Goal: Task Accomplishment & Management: Manage account settings

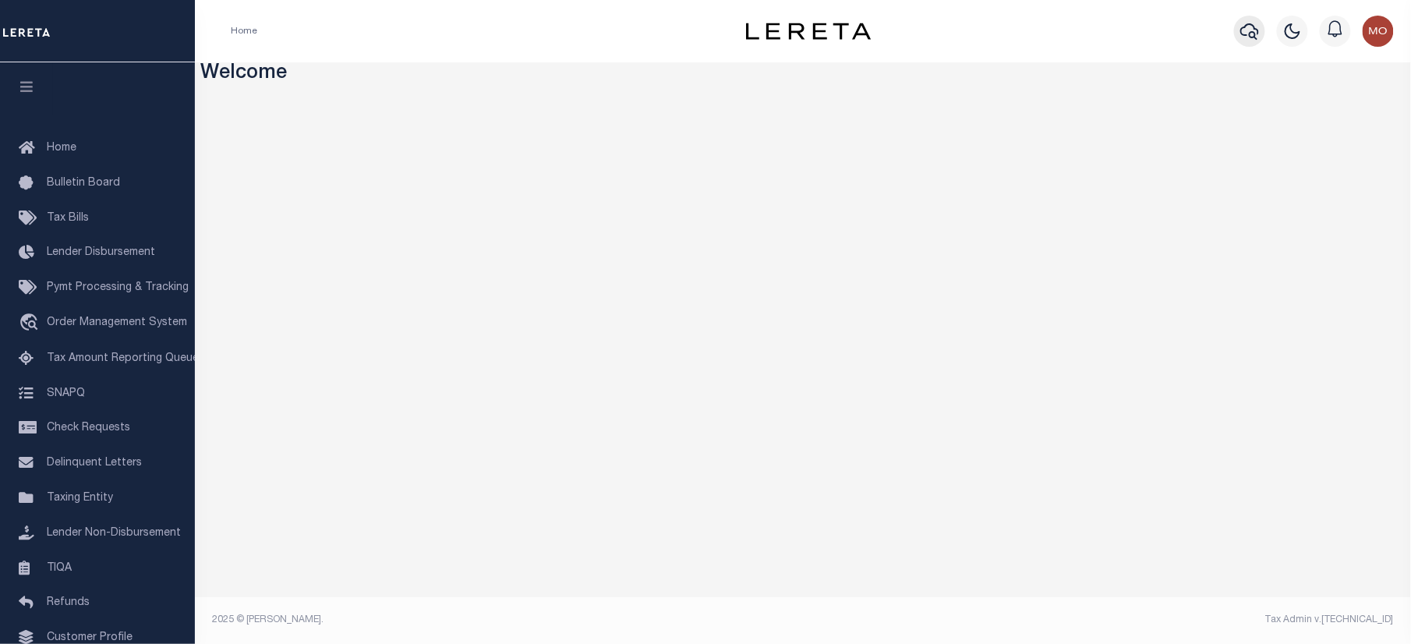
click at [1246, 23] on icon "button" at bounding box center [1249, 31] width 19 height 19
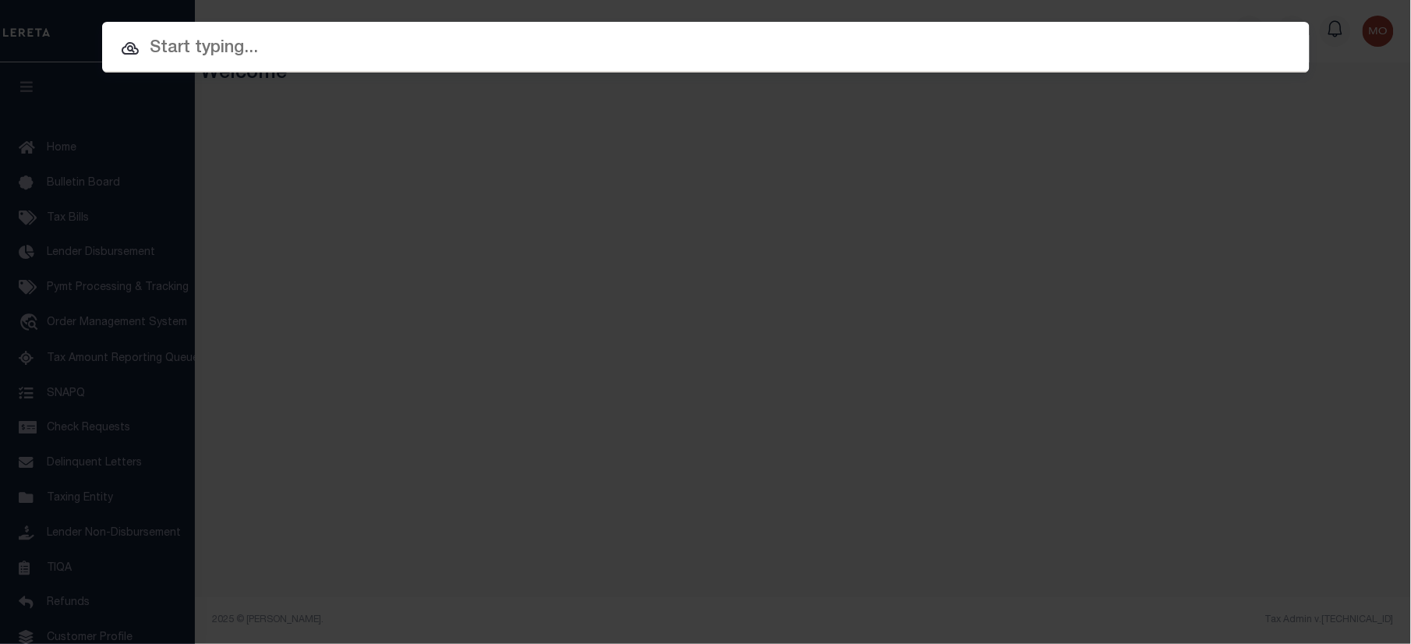
click at [206, 60] on input "text" at bounding box center [706, 48] width 1208 height 27
paste input "3070002307"
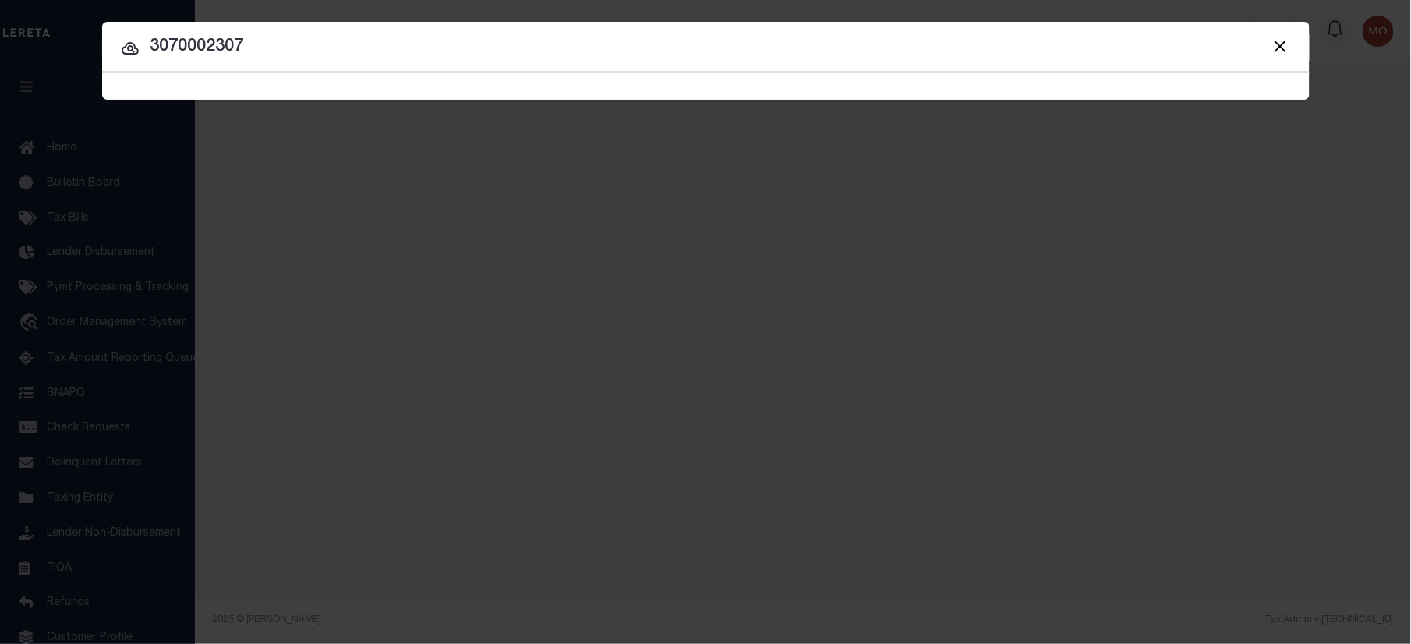
type input "3070002307"
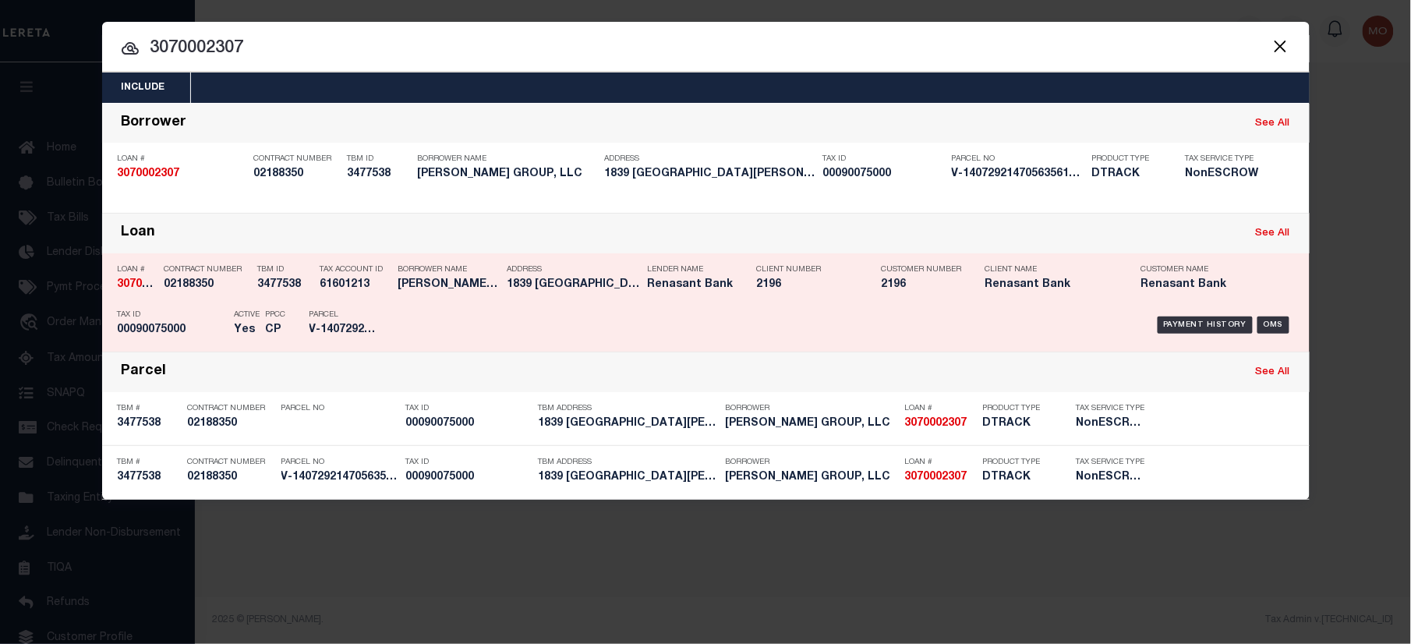
click at [250, 312] on p "Active" at bounding box center [248, 314] width 26 height 9
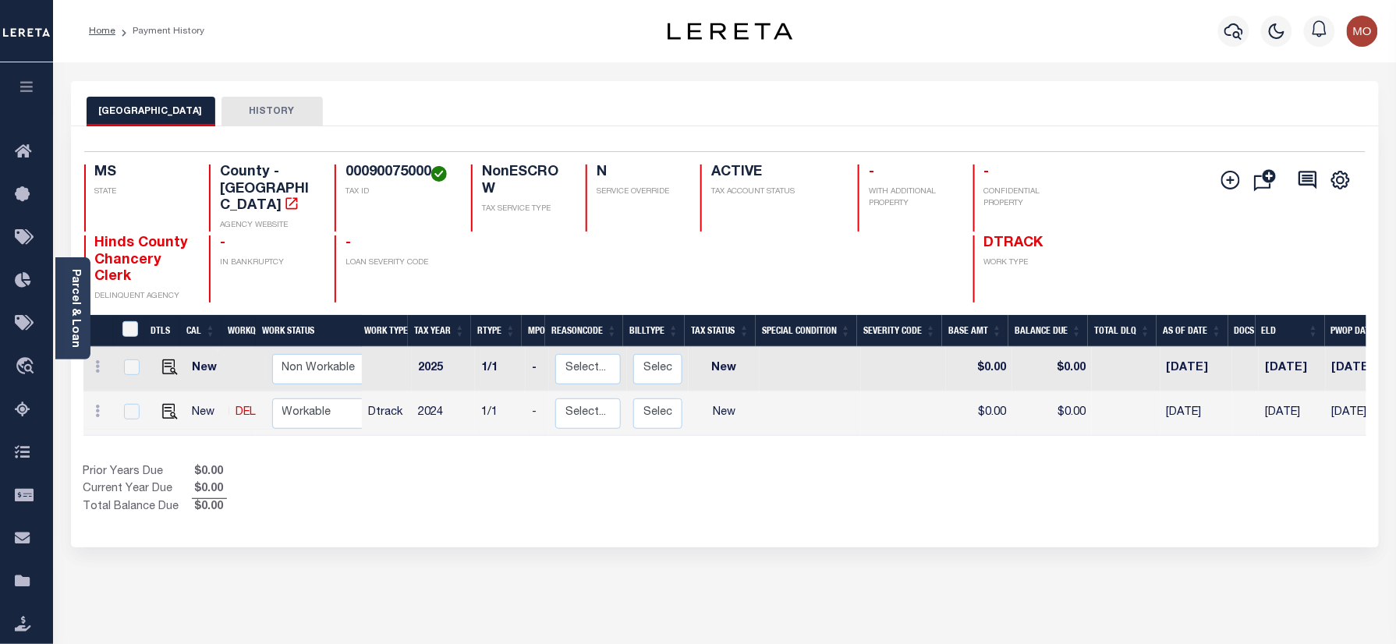
click at [157, 407] on link at bounding box center [165, 412] width 23 height 11
checkbox input "true"
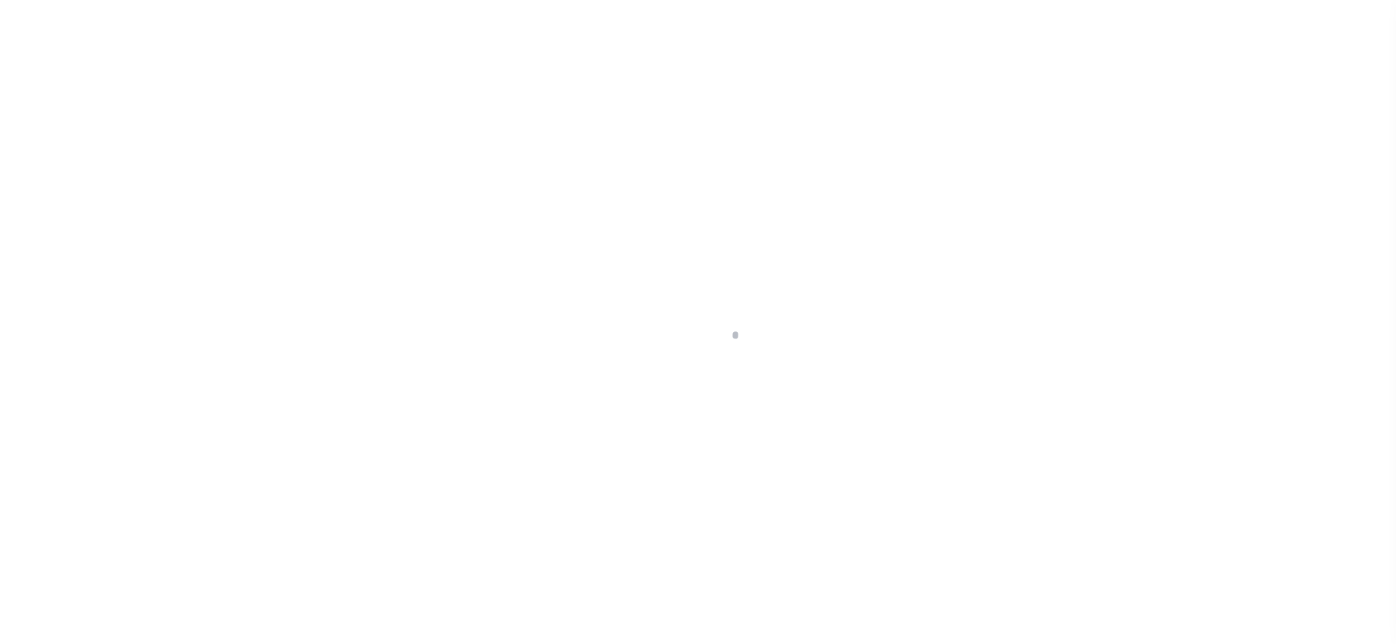
checkbox input "false"
type input "[DATE]"
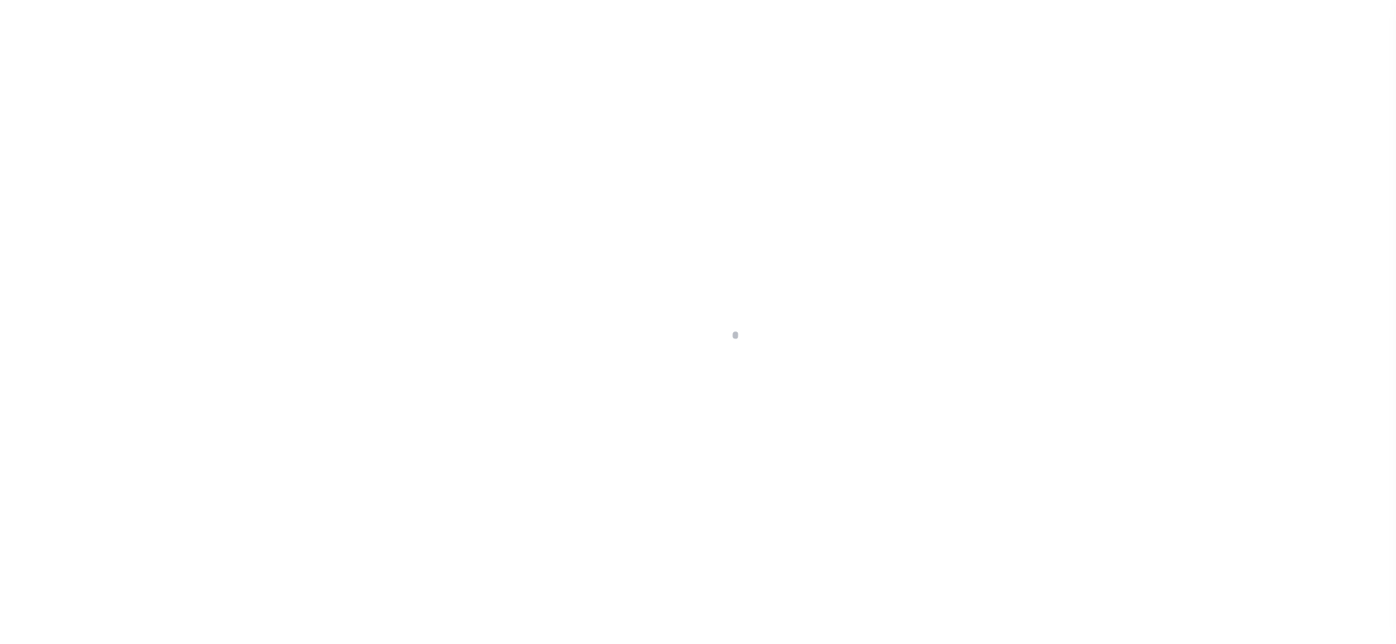
select select "NW2"
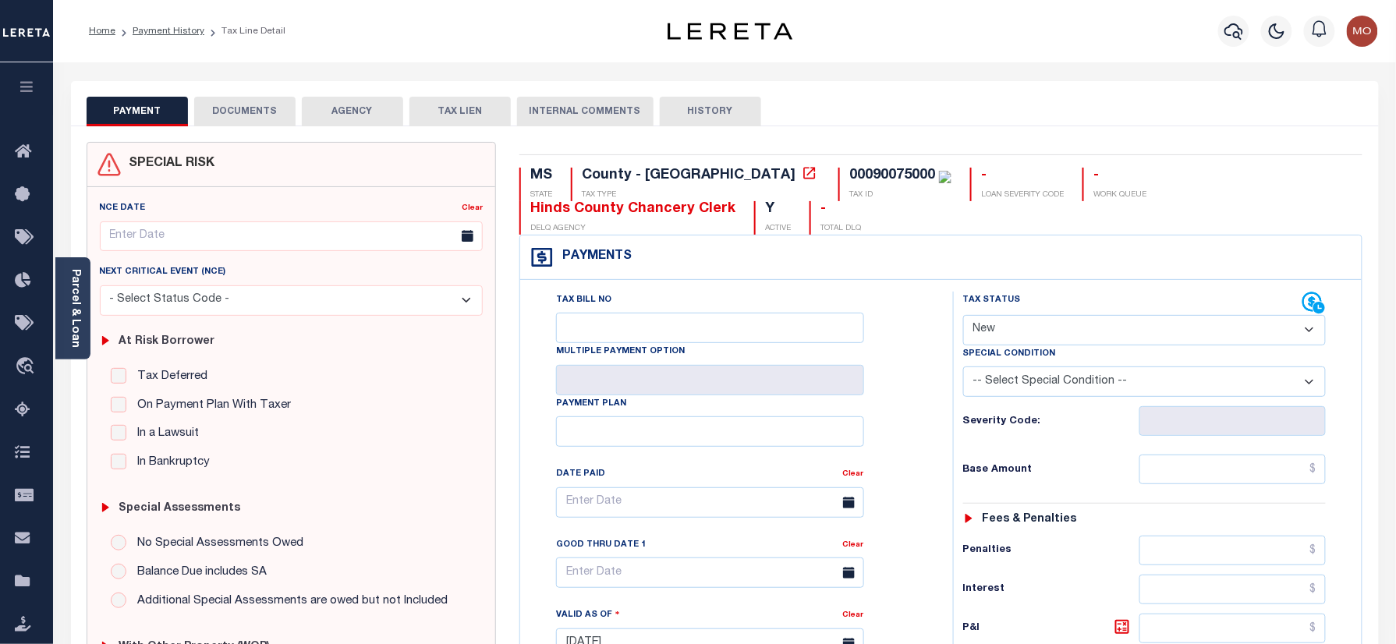
click at [849, 179] on div "00090075000" at bounding box center [892, 175] width 86 height 14
copy div "00090075000"
click at [69, 313] on link "Parcel & Loan" at bounding box center [74, 308] width 11 height 79
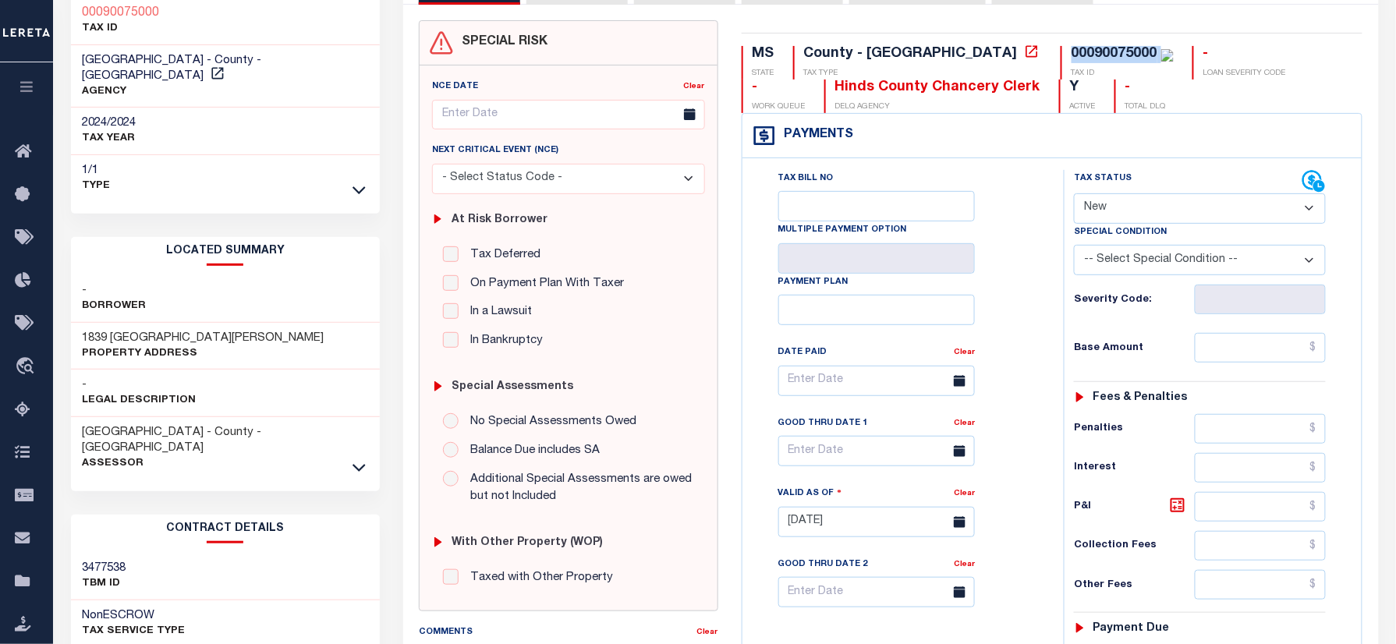
scroll to position [312, 0]
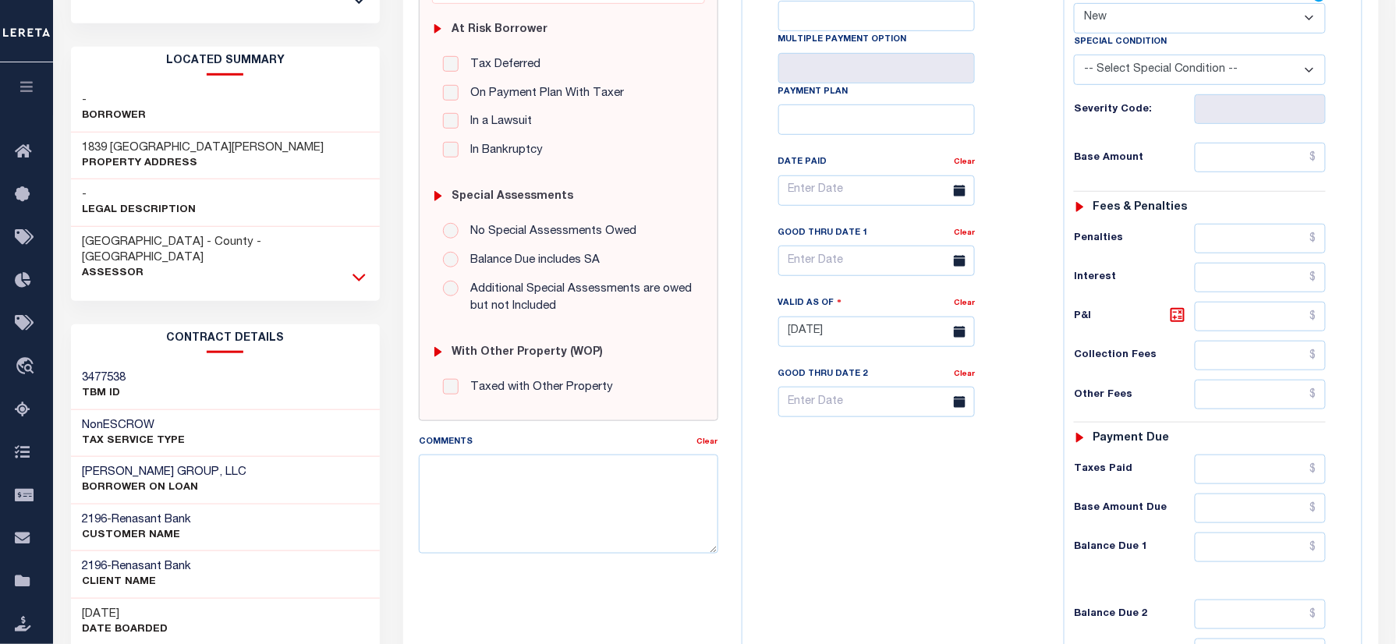
click at [356, 274] on icon at bounding box center [358, 278] width 13 height 8
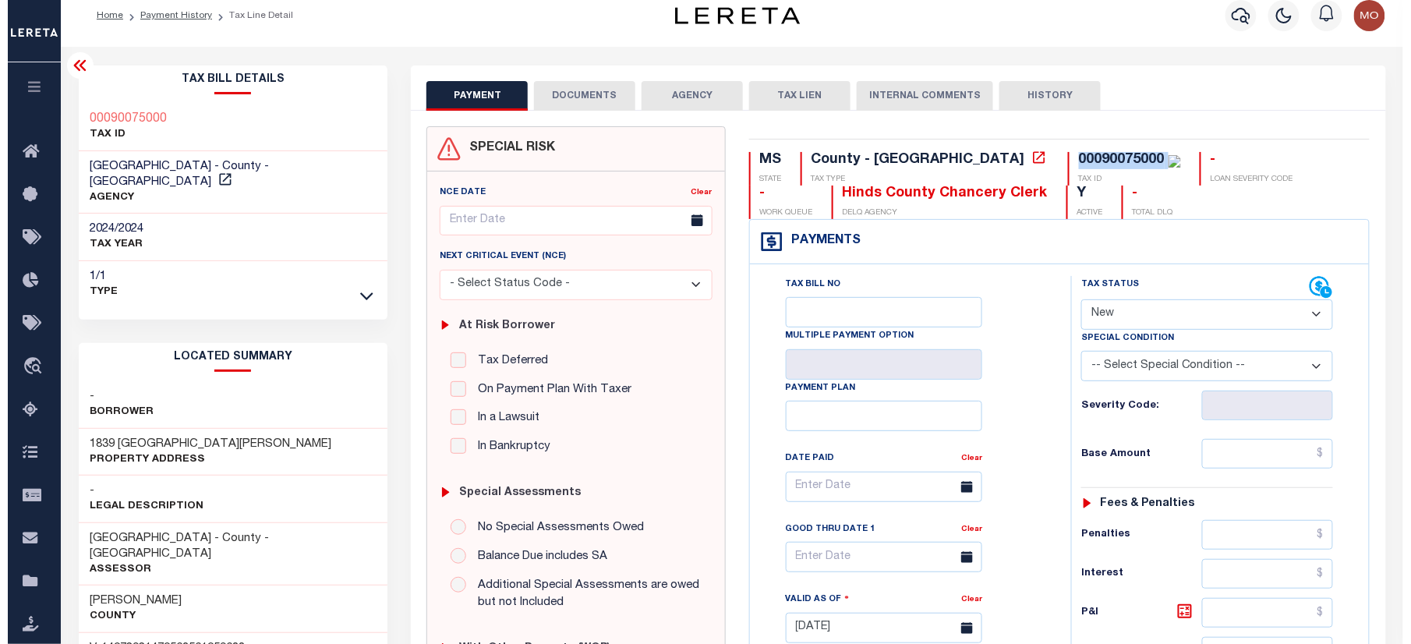
scroll to position [0, 0]
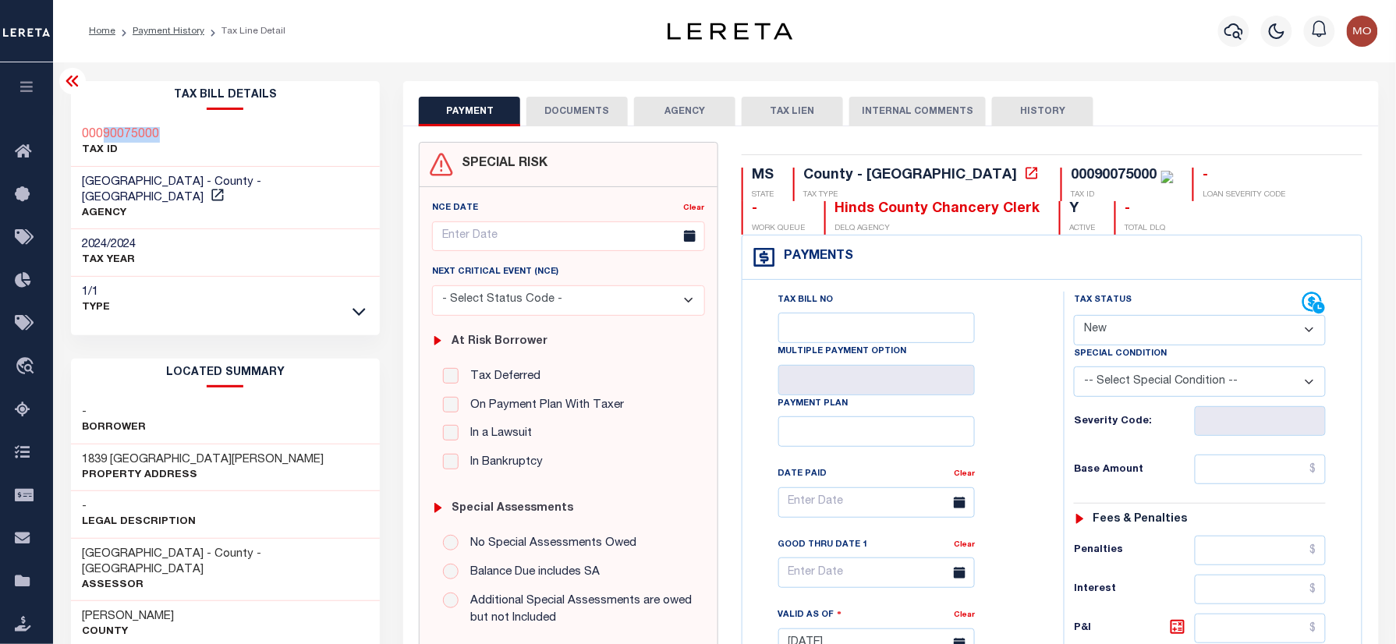
drag, startPoint x: 167, startPoint y: 129, endPoint x: 106, endPoint y: 132, distance: 60.9
click at [106, 132] on div "00090075000 TAX ID" at bounding box center [226, 143] width 310 height 48
copy h3 "90075000"
drag, startPoint x: 182, startPoint y: 441, endPoint x: 78, endPoint y: 437, distance: 104.6
click at [78, 444] on div "1839 SAINT MARY ST Property Address" at bounding box center [226, 468] width 310 height 48
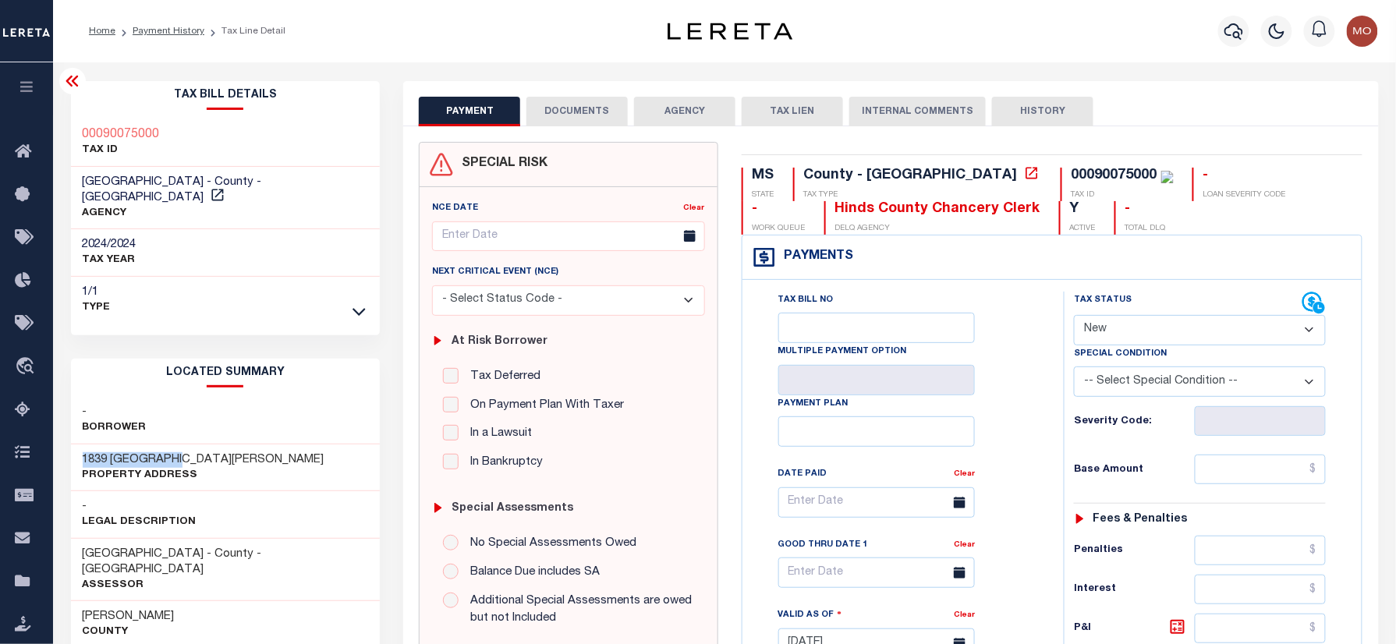
copy h3 "1839 SAINT MARY"
click at [1235, 23] on icon "button" at bounding box center [1233, 31] width 19 height 19
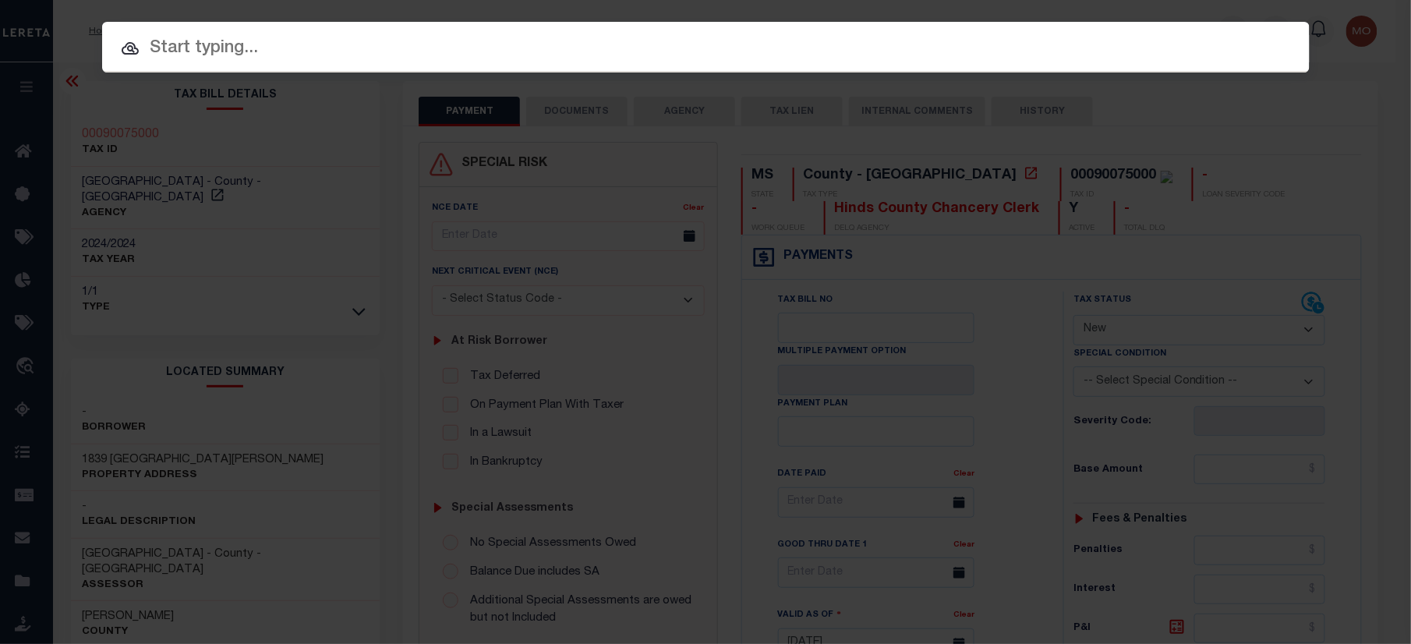
click at [320, 42] on input "text" at bounding box center [706, 48] width 1208 height 27
paste input "22201507"
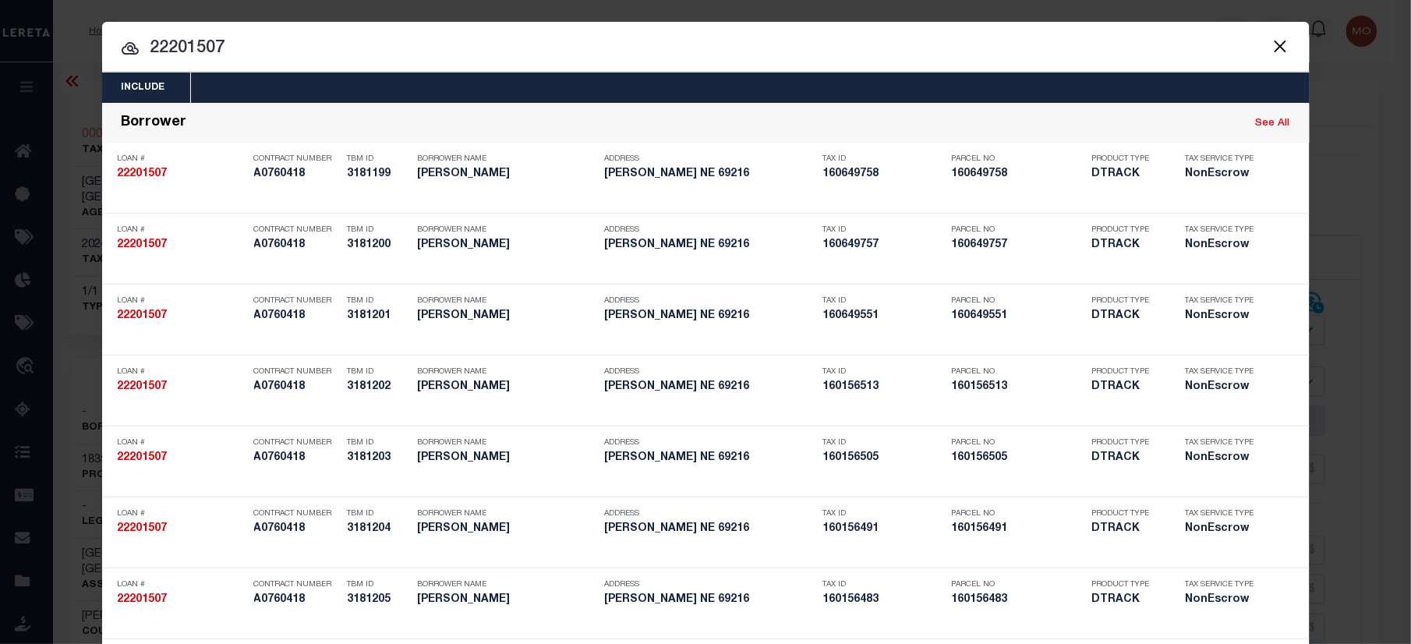
type input "22201507"
click at [246, 41] on input "22201507" at bounding box center [706, 48] width 1208 height 27
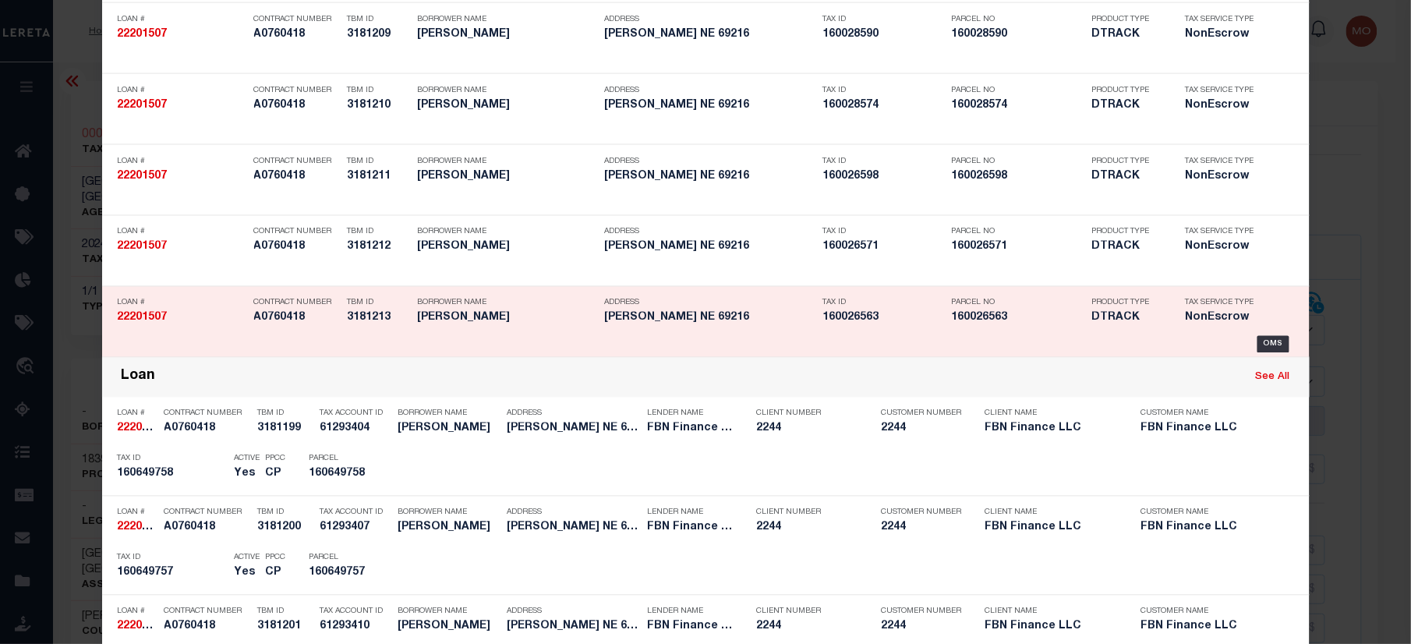
scroll to position [2395, 0]
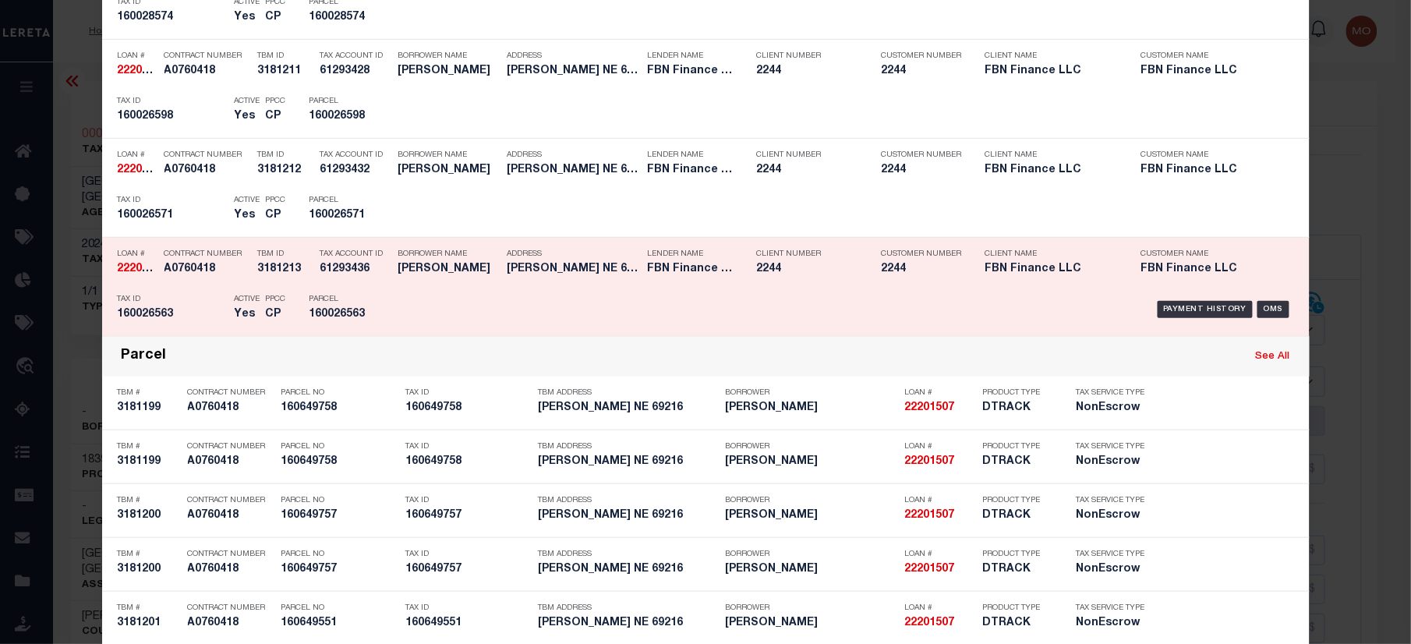
click at [324, 318] on h5 "160026563" at bounding box center [345, 314] width 70 height 13
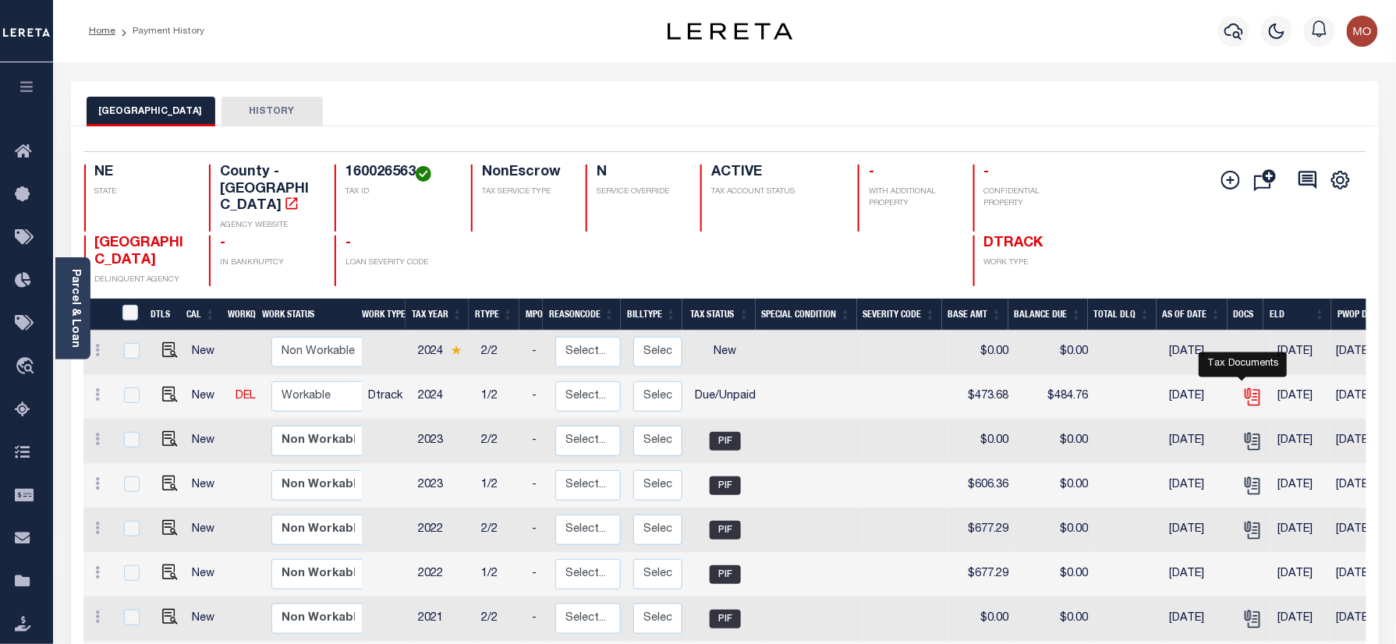
click at [1243, 387] on icon "" at bounding box center [1252, 397] width 20 height 20
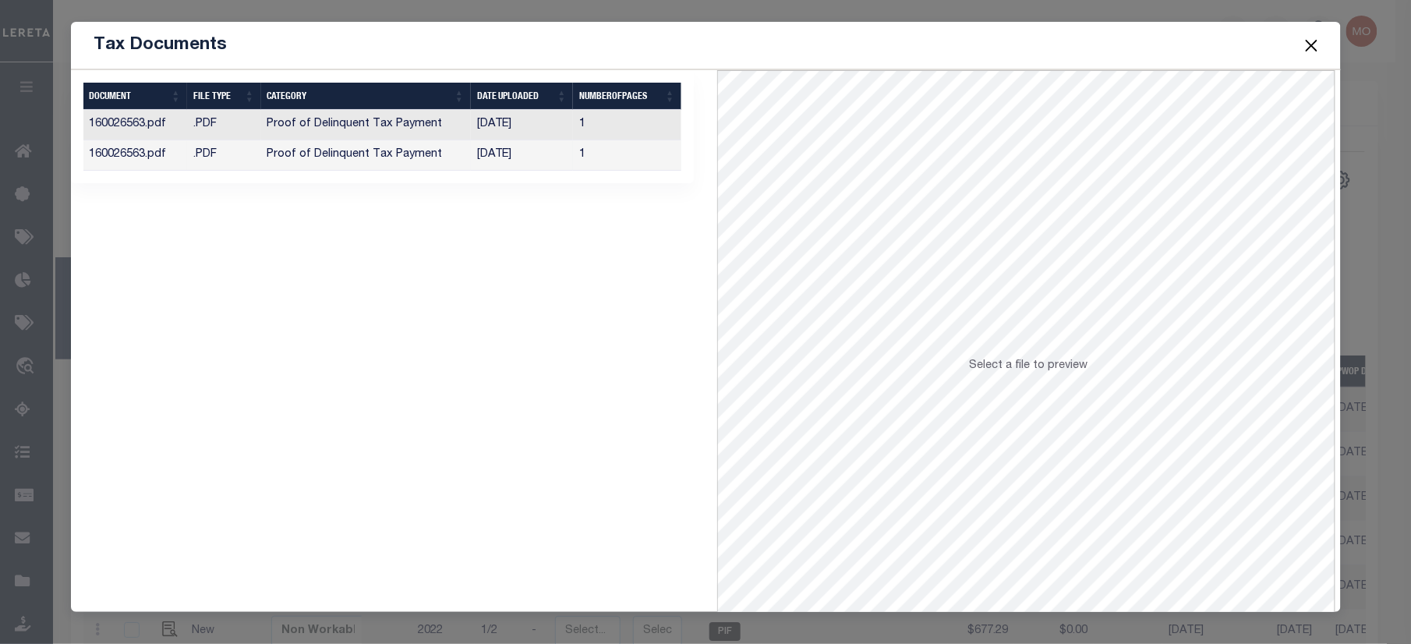
click at [431, 140] on td "Proof of Delinquent Tax Payment" at bounding box center [366, 155] width 210 height 30
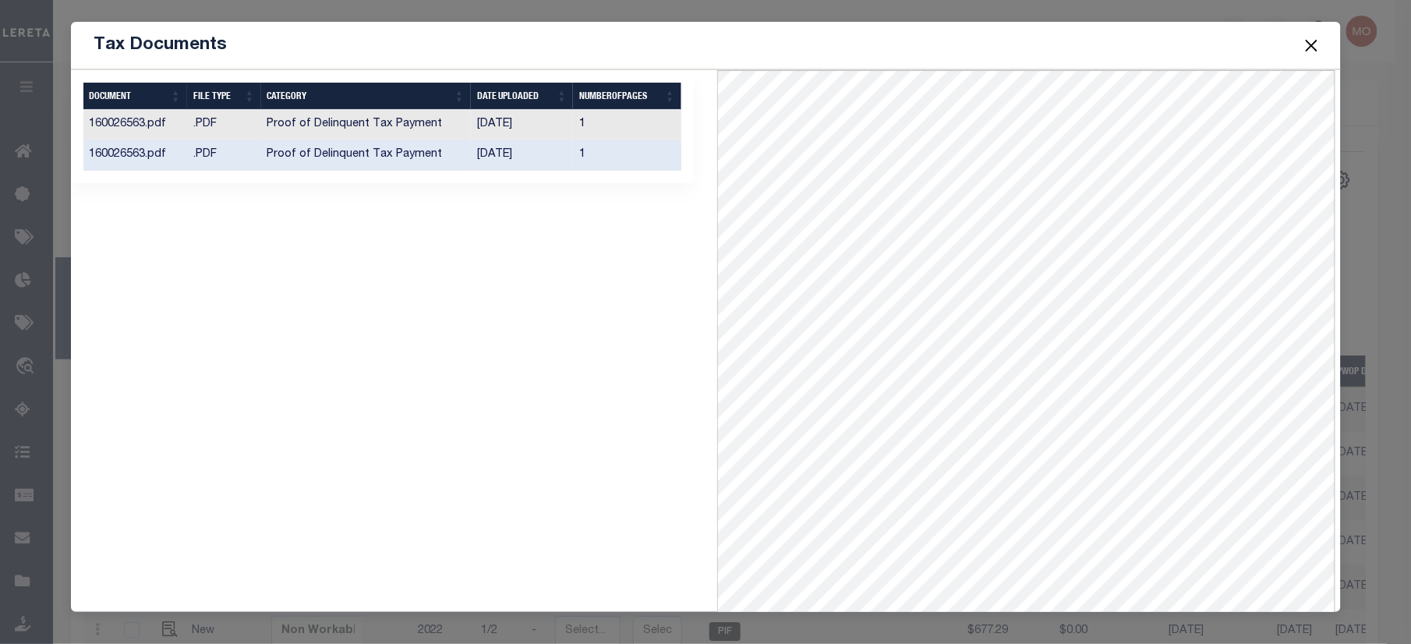
click at [1317, 42] on button "Close" at bounding box center [1311, 45] width 20 height 20
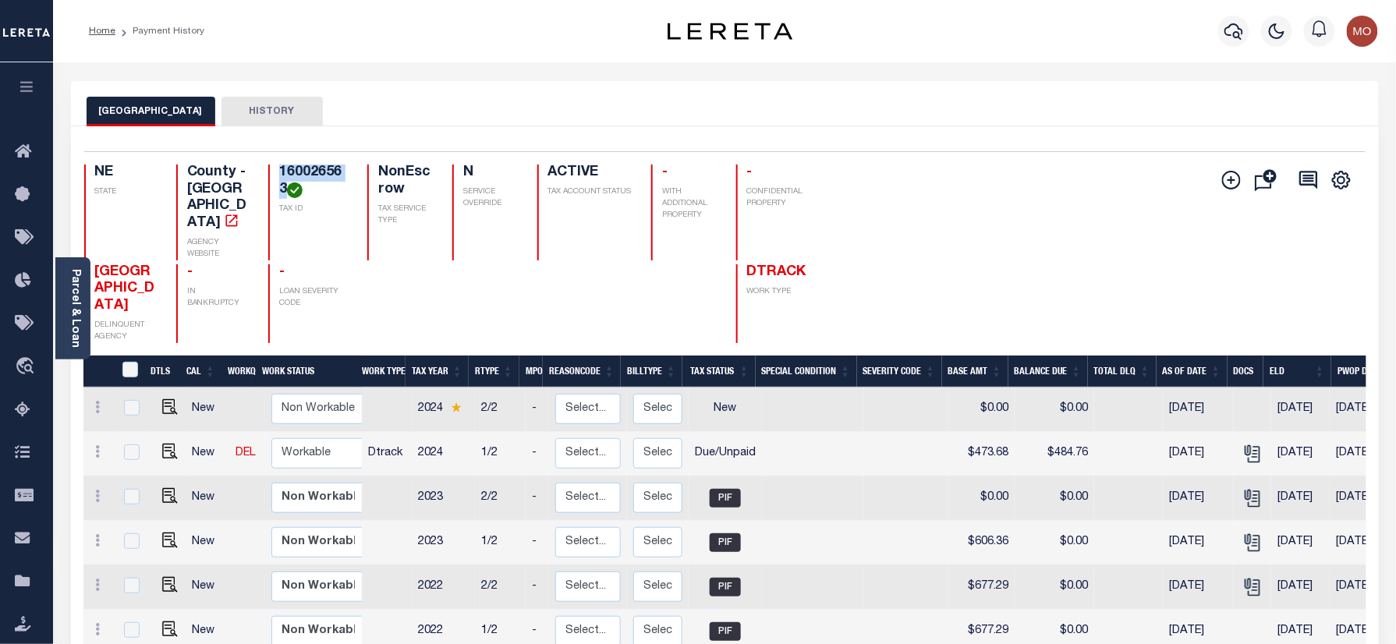
drag, startPoint x: 269, startPoint y: 189, endPoint x: 248, endPoint y: 176, distance: 24.5
click at [268, 176] on div "160026563 TAX ID" at bounding box center [308, 213] width 81 height 96
copy h4 "160026563"
click at [163, 446] on img "" at bounding box center [170, 452] width 16 height 16
checkbox input "true"
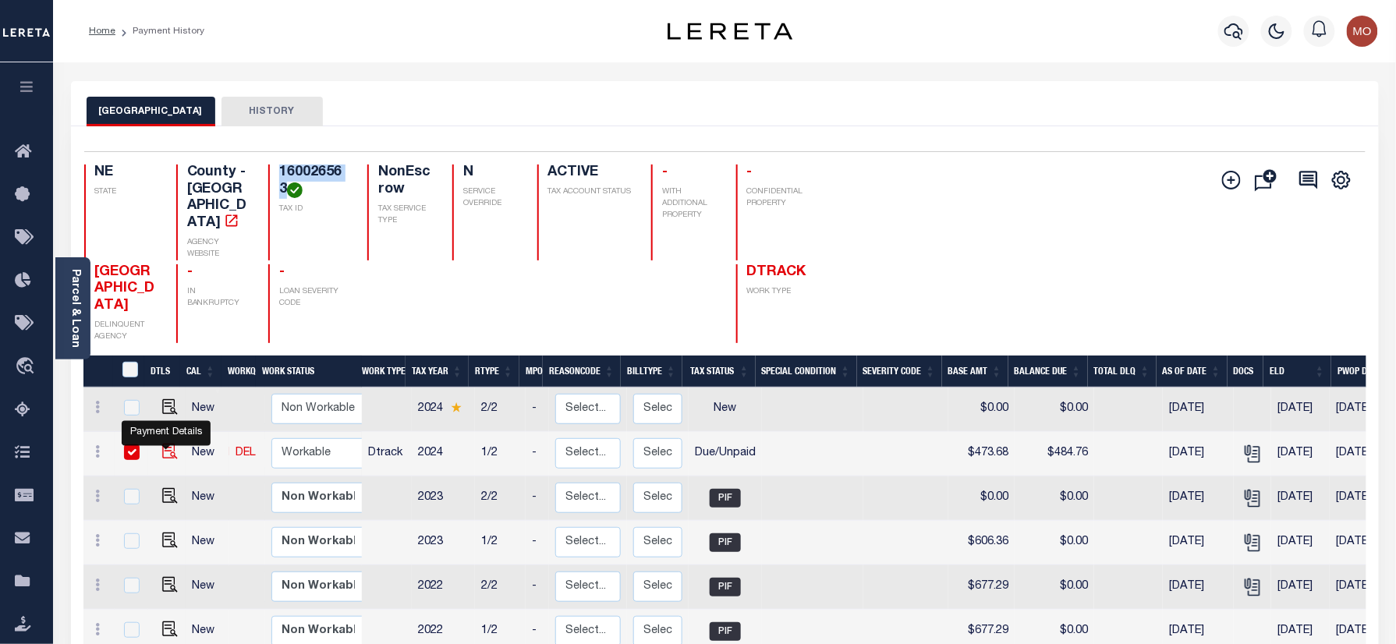
checkbox input "true"
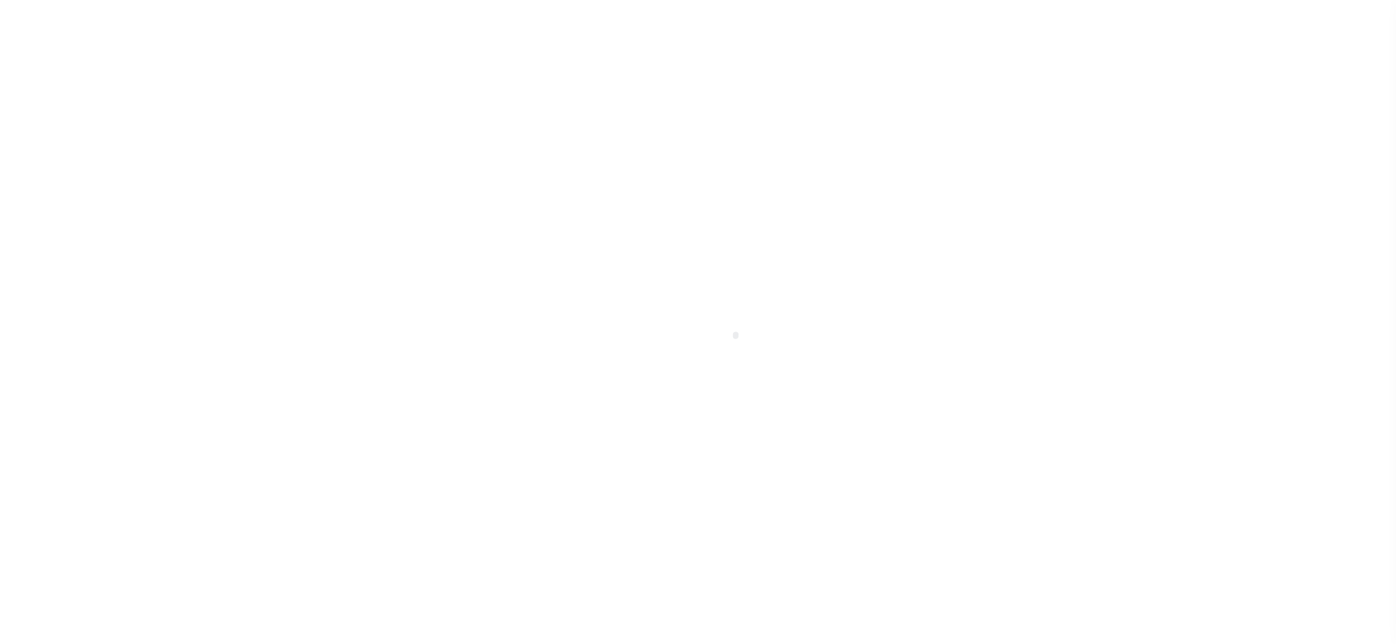
checkbox input "false"
type input "[DATE]"
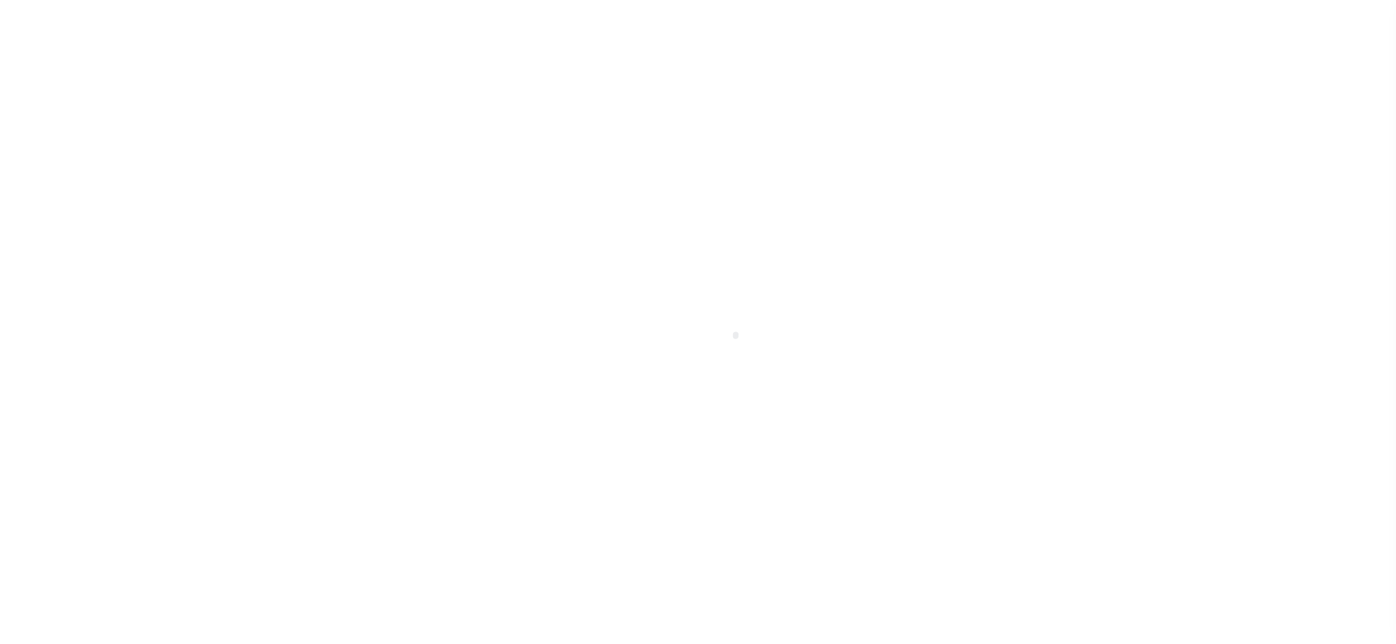
type input "[DATE]"
select select "DUE"
type input "$473.68"
type input "$11.08"
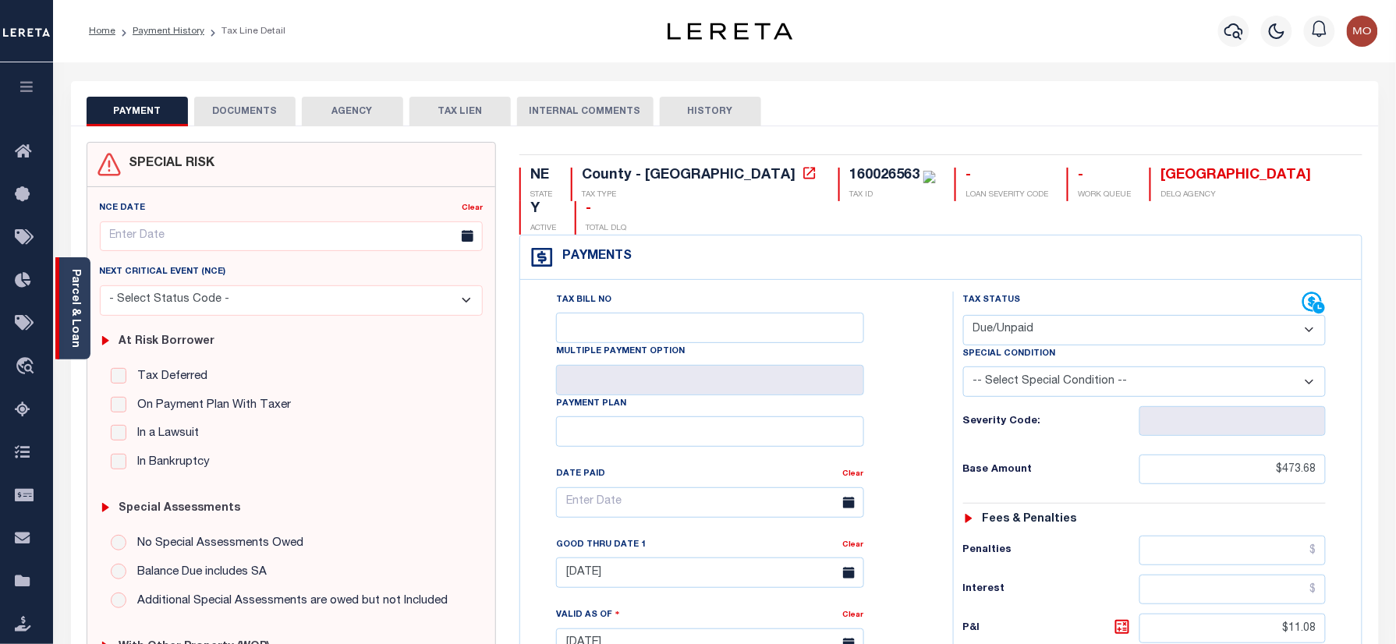
click at [76, 285] on link "Parcel & Loan" at bounding box center [74, 308] width 11 height 79
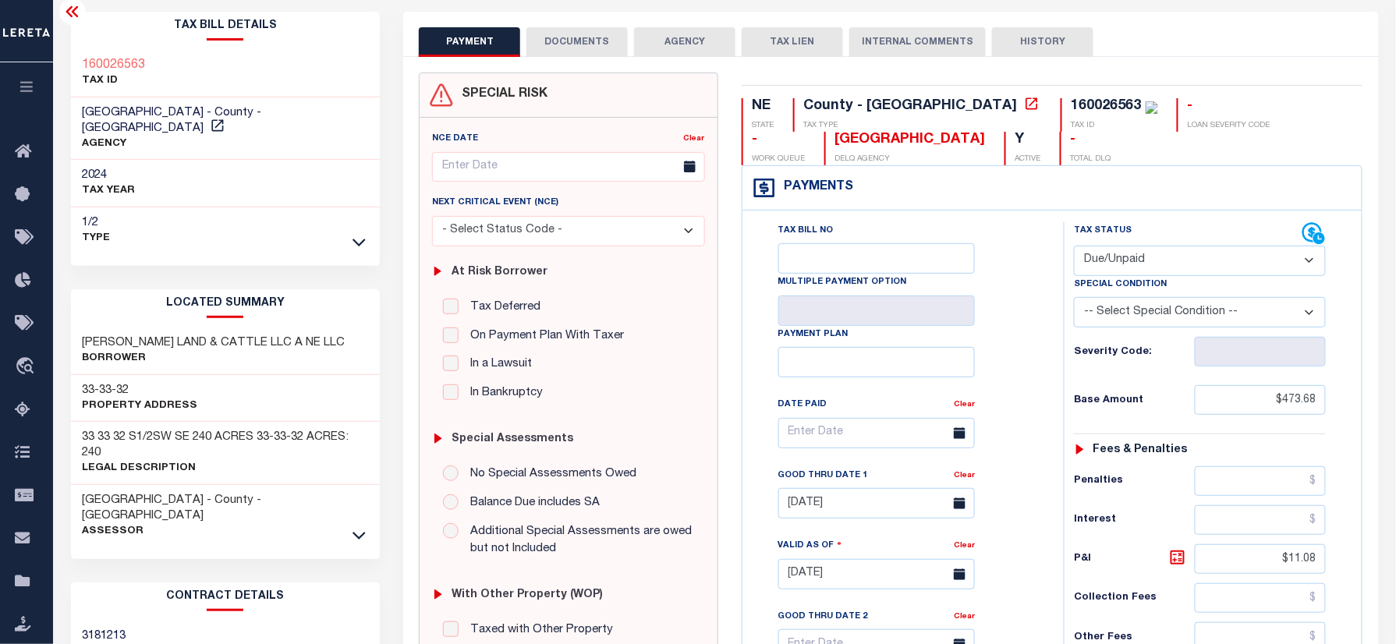
scroll to position [104, 0]
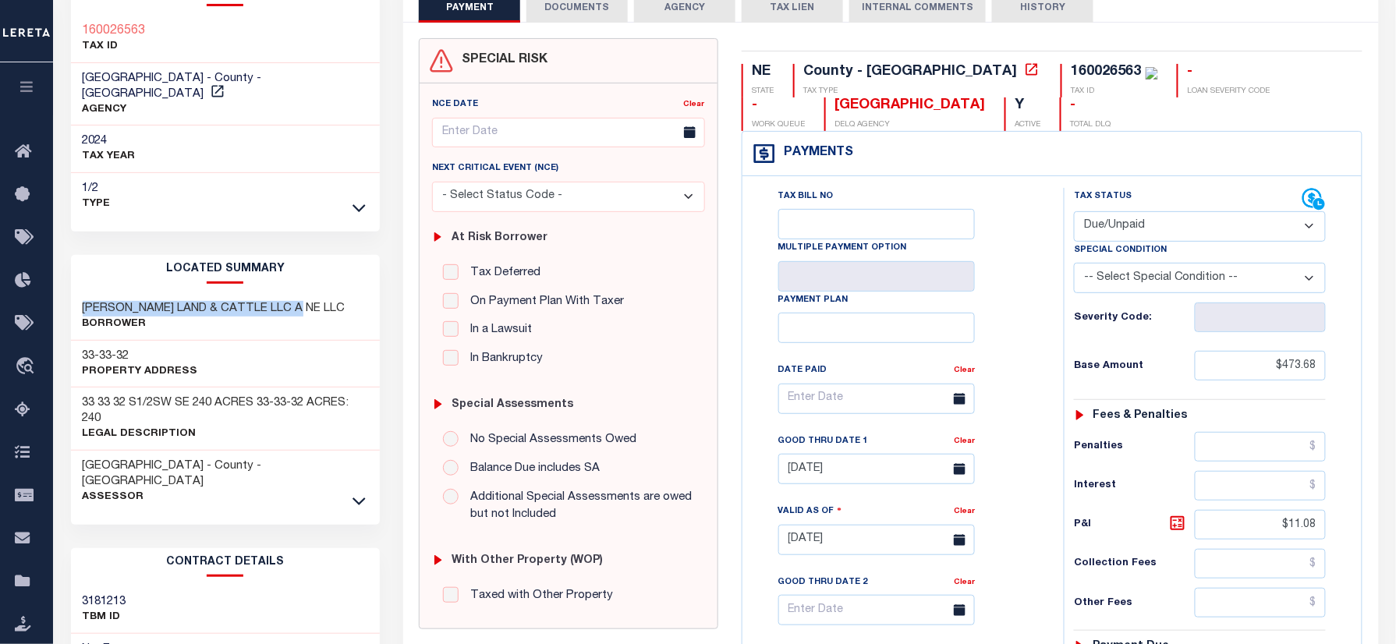
drag, startPoint x: 265, startPoint y: 287, endPoint x: 83, endPoint y: 284, distance: 182.5
click at [83, 293] on div "[PERSON_NAME] LAND & CATTLE LLC A NE LLC Borrower" at bounding box center [226, 317] width 310 height 48
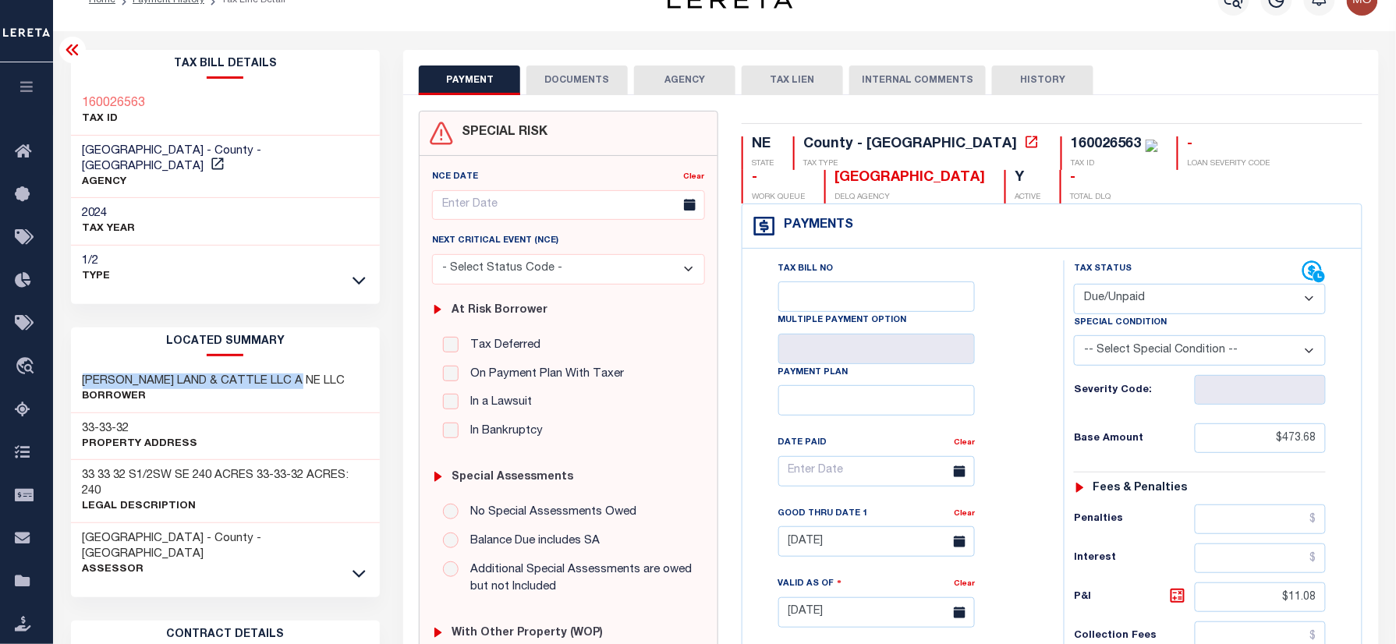
scroll to position [0, 0]
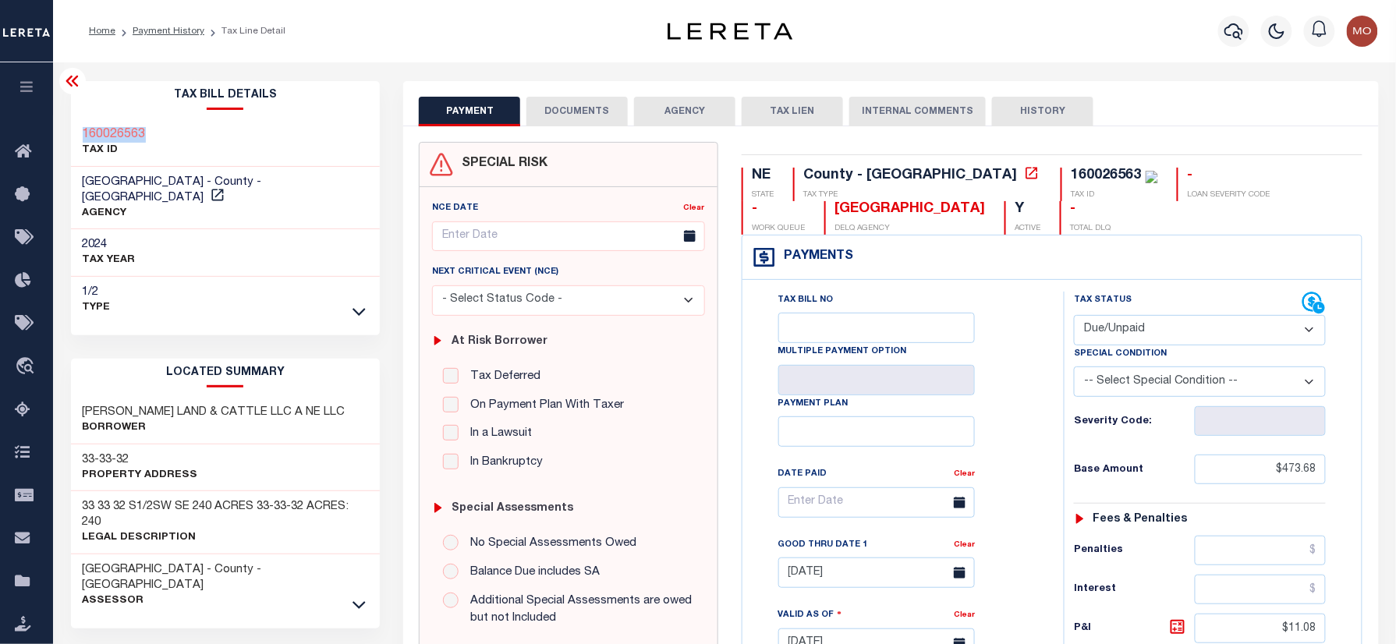
drag, startPoint x: 161, startPoint y: 126, endPoint x: 76, endPoint y: 131, distance: 84.3
click at [76, 131] on div "160026563 TAX ID" at bounding box center [226, 143] width 310 height 48
copy h3 "160026563"
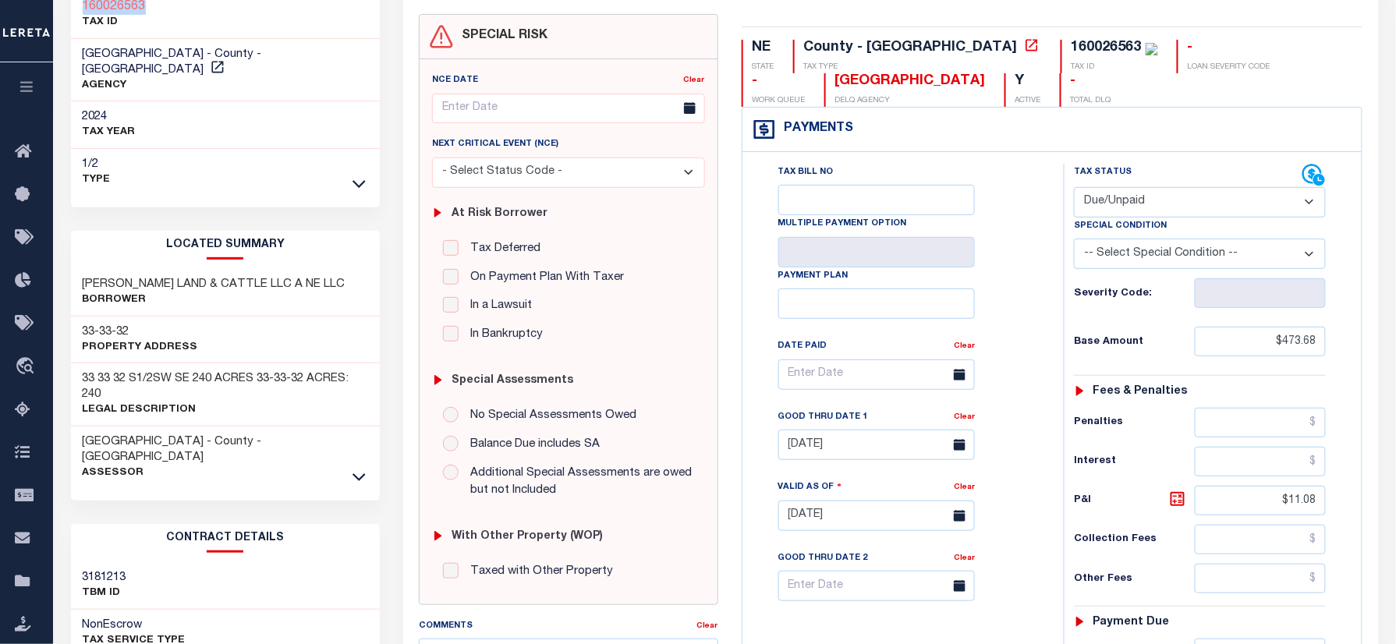
scroll to position [416, 0]
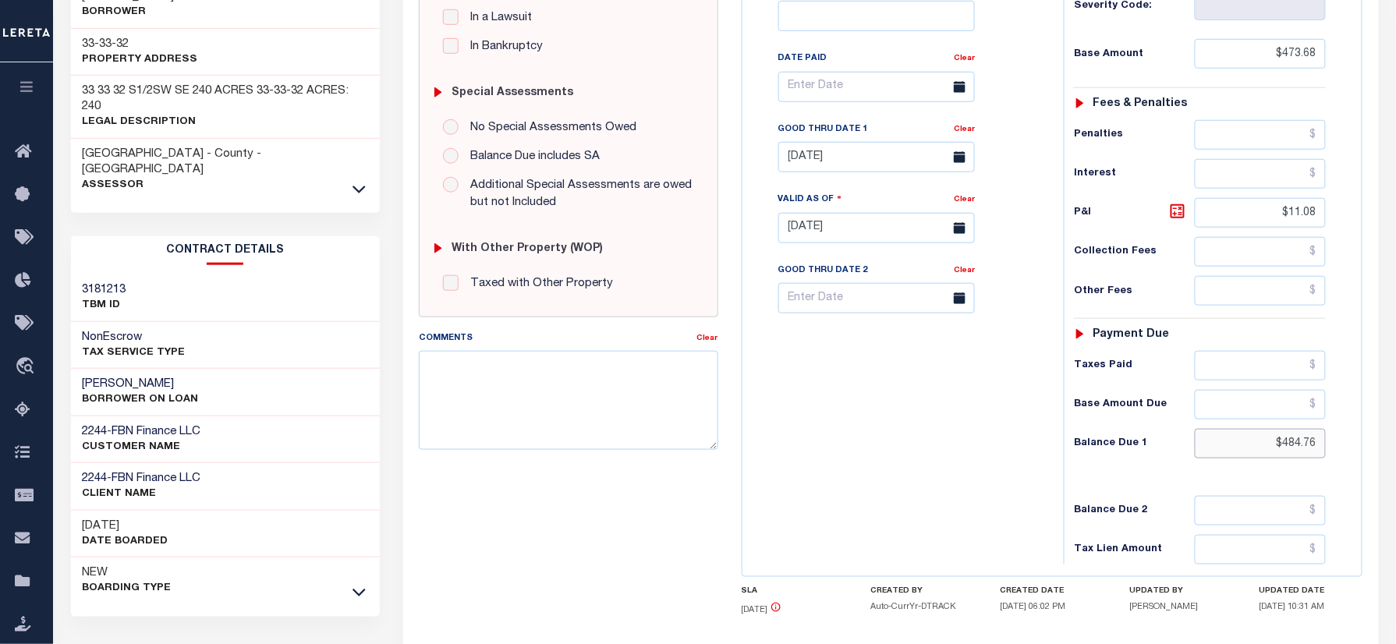
drag, startPoint x: 1258, startPoint y: 455, endPoint x: 1407, endPoint y: 444, distance: 149.3
click at [1395, 456] on html "Home Payment History Tax Line Detail" at bounding box center [698, 175] width 1396 height 1182
paste input "496.39"
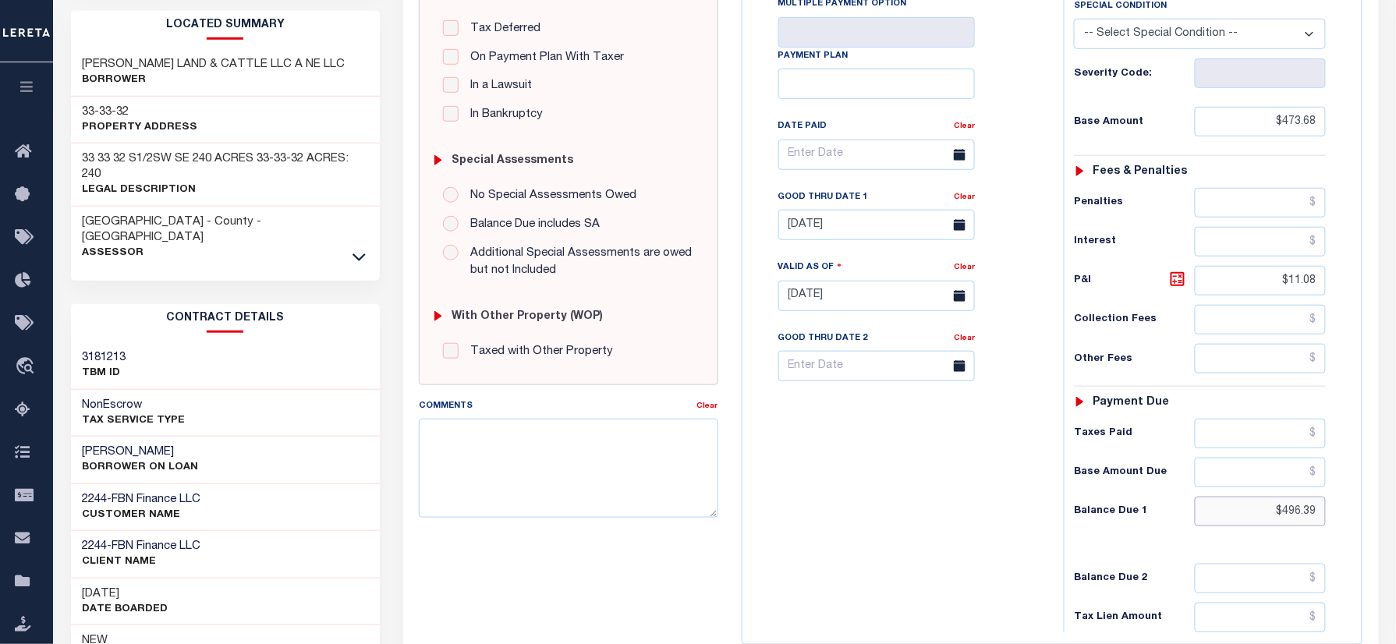
scroll to position [312, 0]
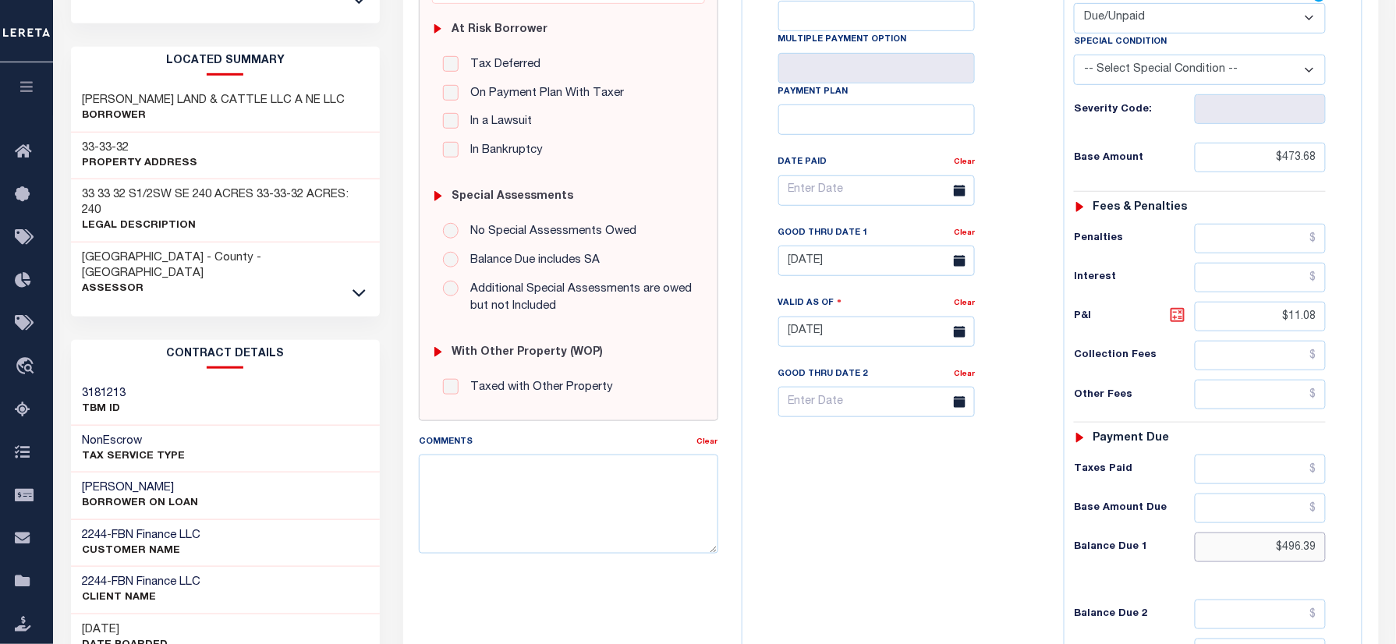
type input "$496.39"
type input "[DATE]"
click at [1177, 318] on icon at bounding box center [1177, 315] width 19 height 19
type input "$22.71"
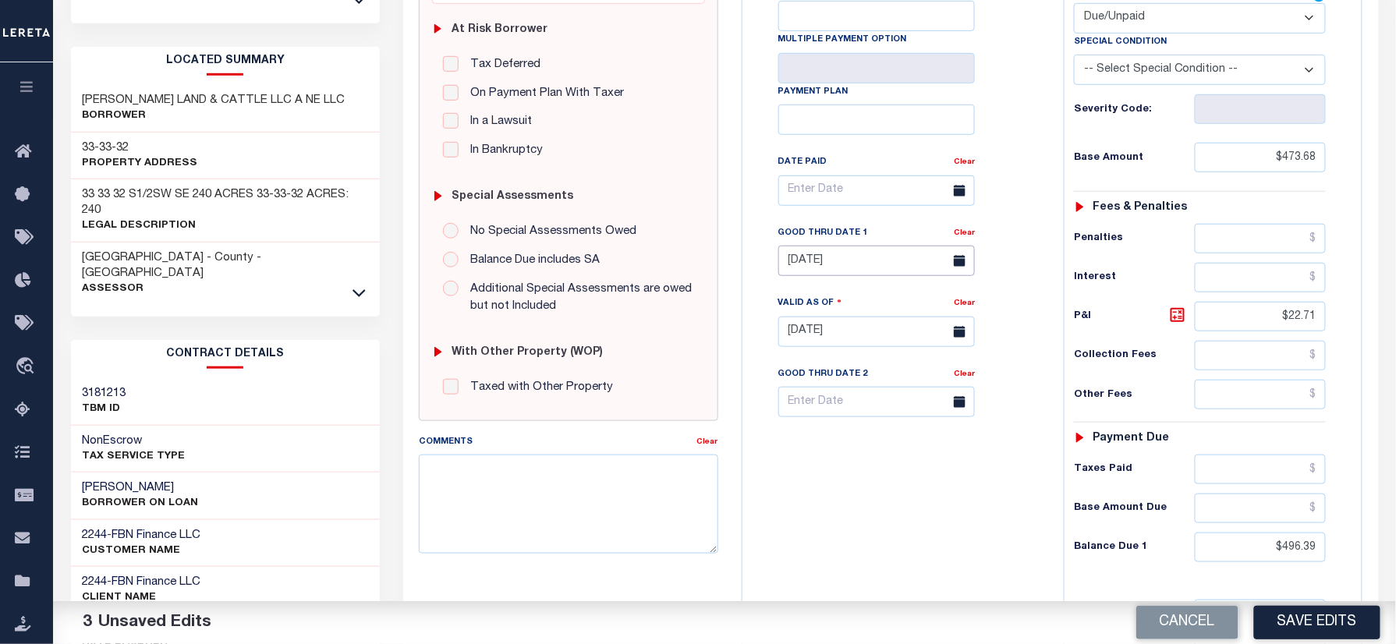
click at [837, 273] on input "[DATE]" at bounding box center [876, 261] width 196 height 30
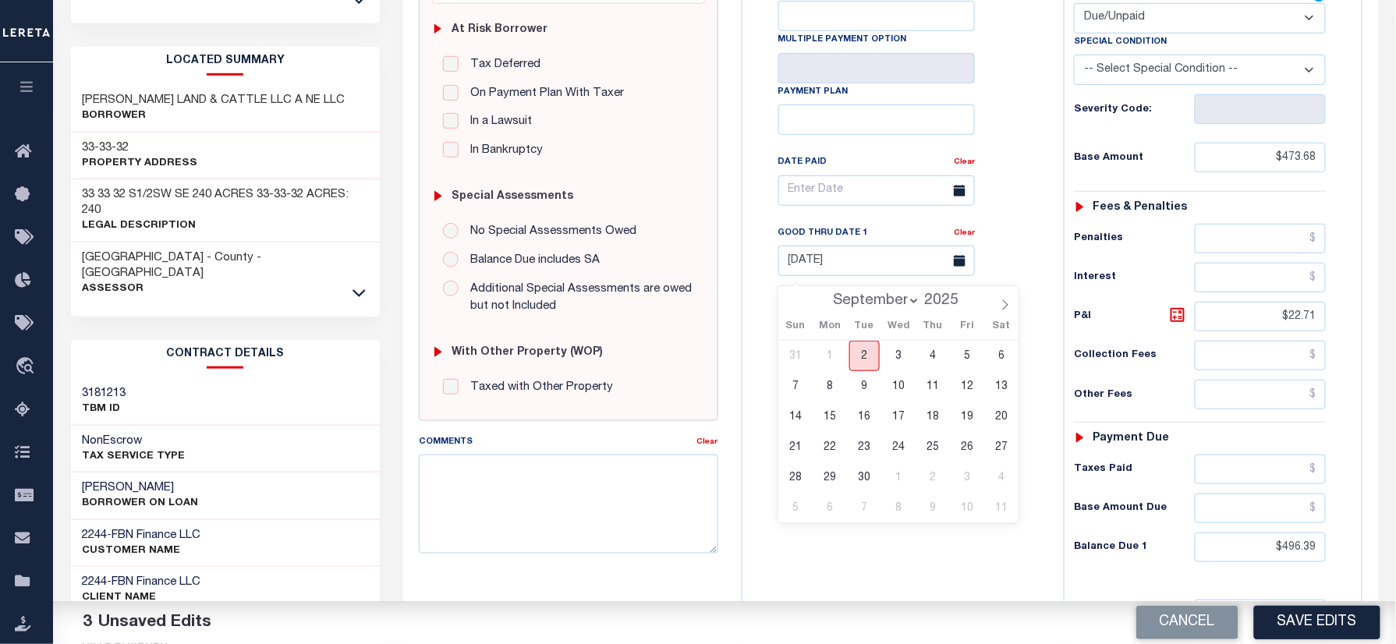
click at [868, 356] on span "2" at bounding box center [864, 356] width 30 height 30
type input "[DATE]"
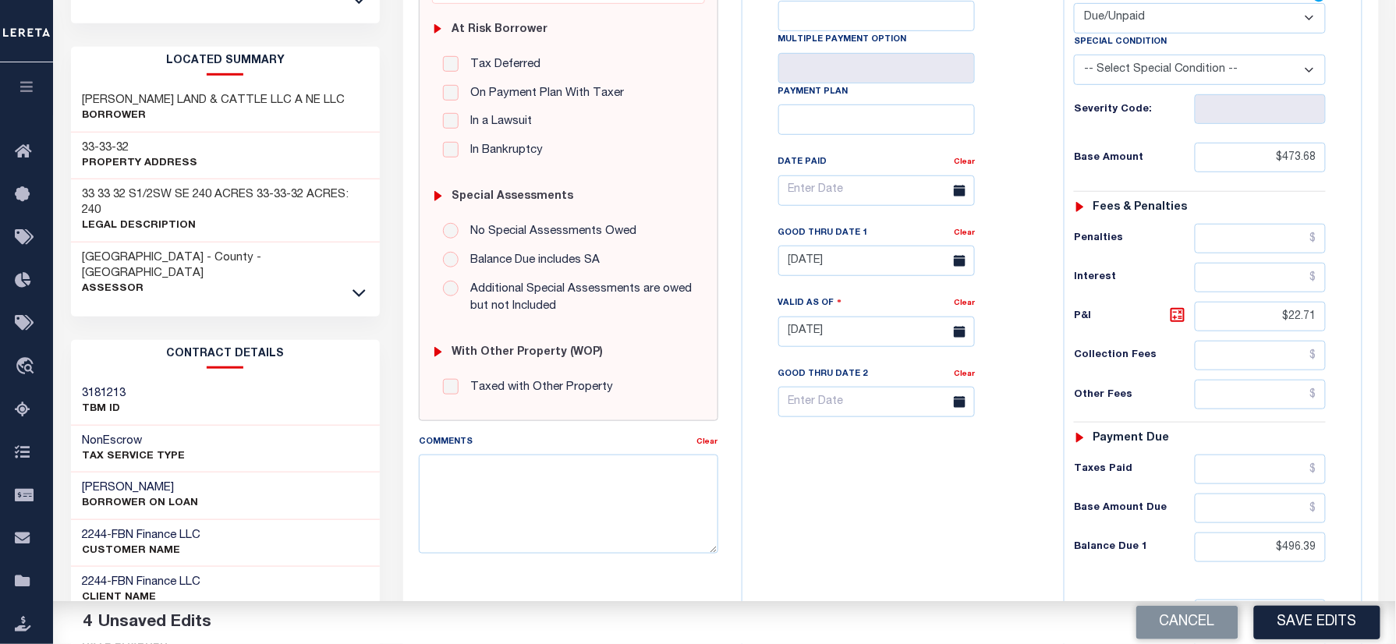
click at [858, 469] on div "Tax Bill No Multiple Payment Option Payment Plan Clear" at bounding box center [899, 324] width 306 height 688
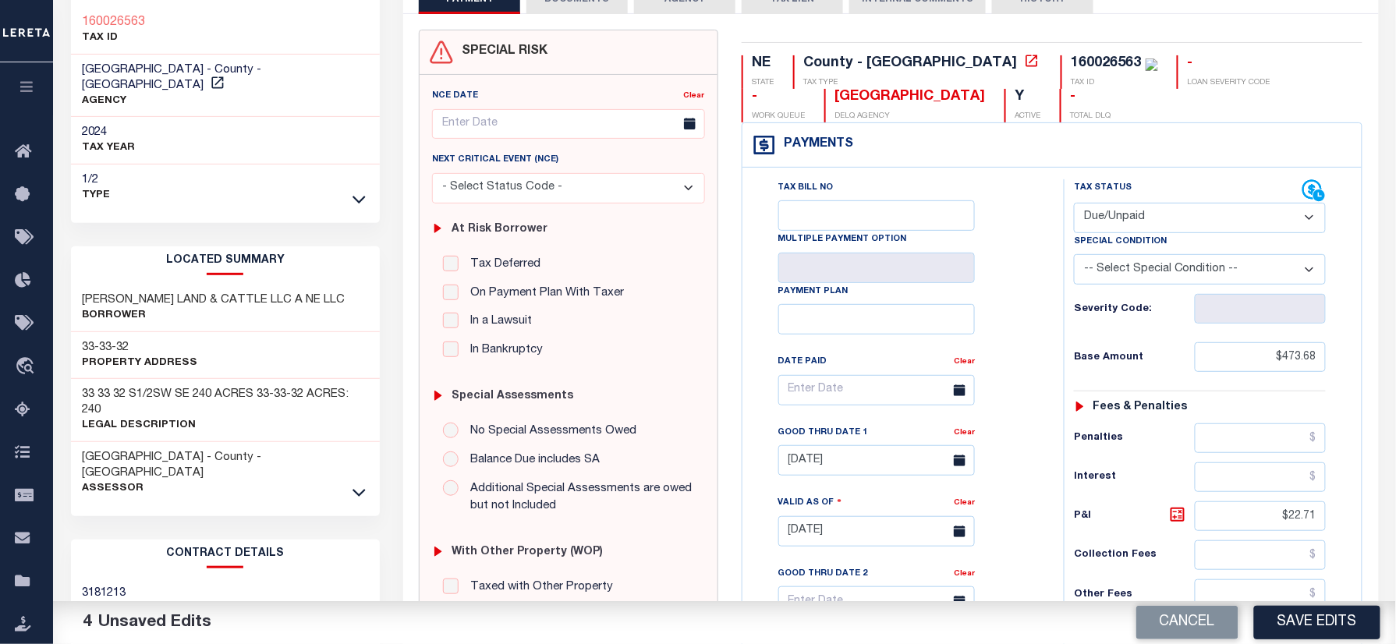
scroll to position [0, 0]
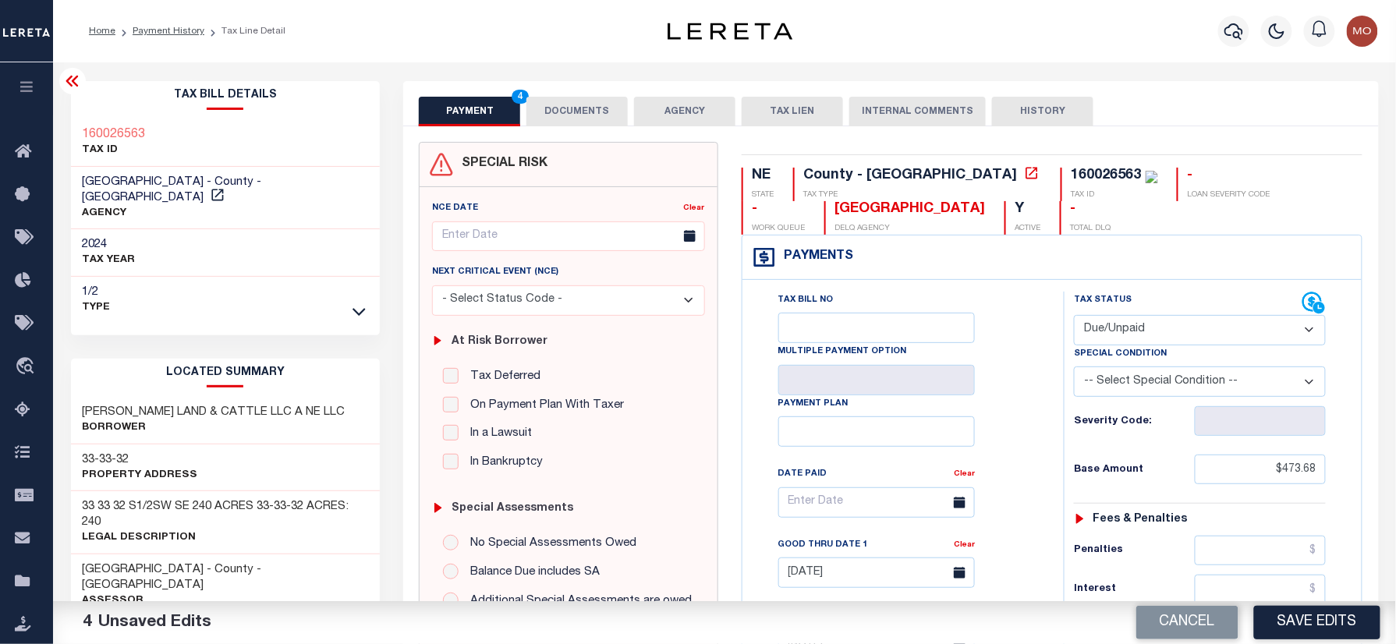
click at [1071, 175] on div "160026563" at bounding box center [1106, 175] width 70 height 14
copy div "160026563"
click at [577, 108] on button "DOCUMENTS" at bounding box center [576, 112] width 101 height 30
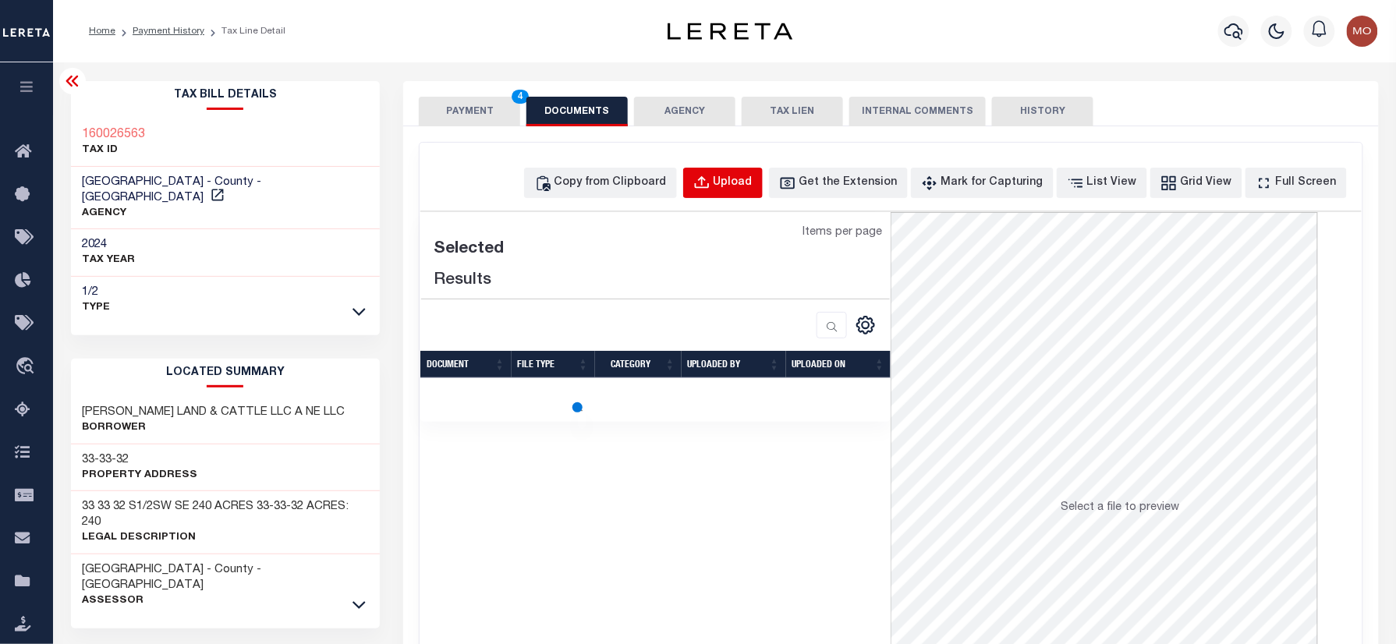
click at [752, 182] on div "Upload" at bounding box center [732, 183] width 39 height 17
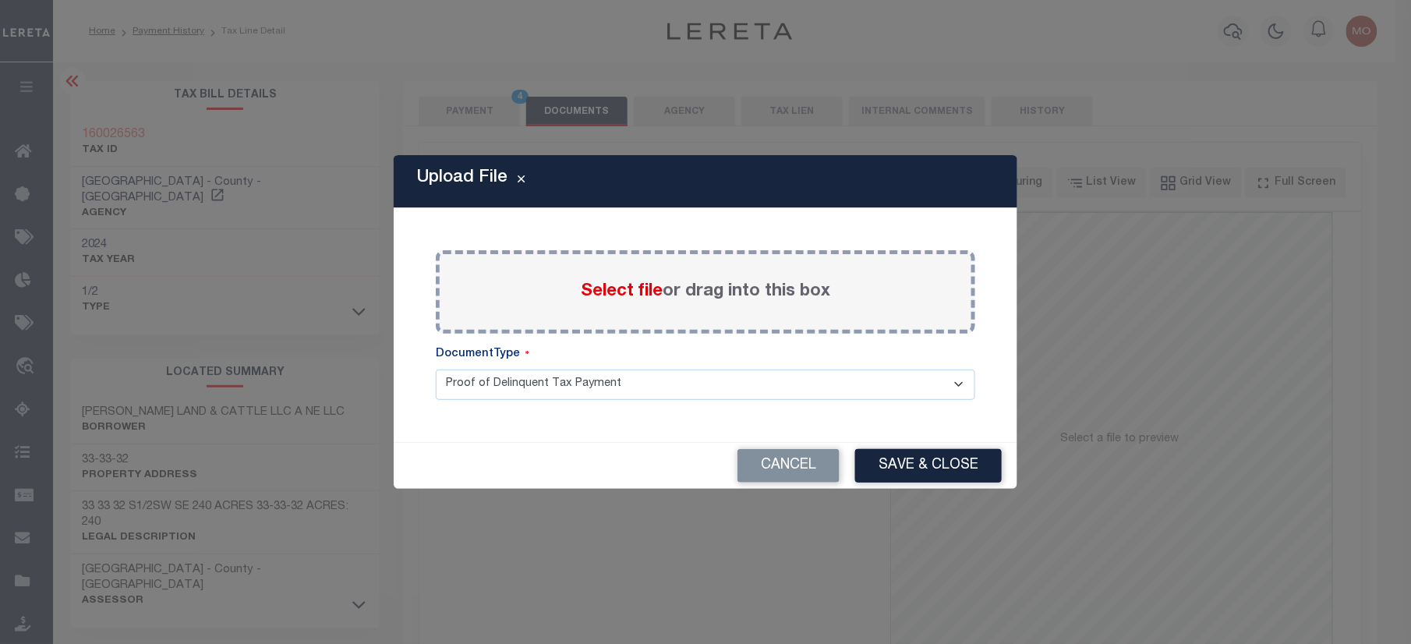
click at [636, 295] on span "Select file" at bounding box center [622, 291] width 82 height 17
click at [0, 0] on input "Select file or drag into this box" at bounding box center [0, 0] width 0 height 0
click at [799, 455] on button "Cancel" at bounding box center [789, 466] width 102 height 34
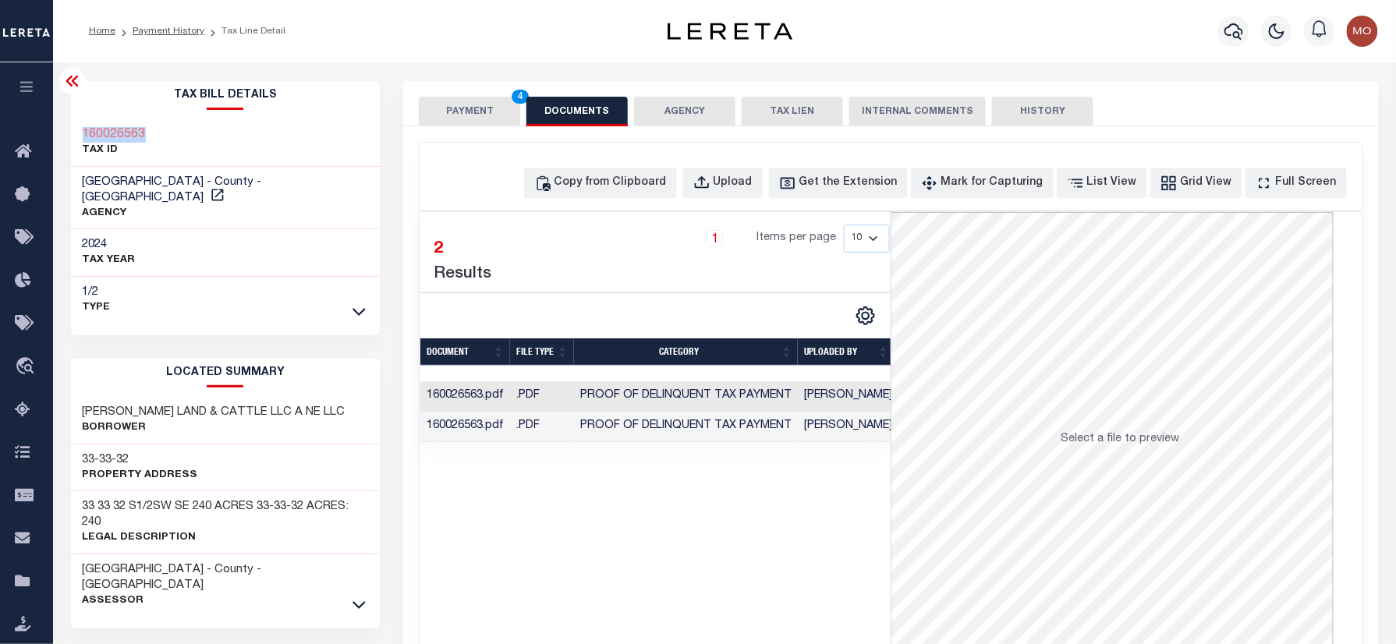
drag, startPoint x: 112, startPoint y: 133, endPoint x: 76, endPoint y: 134, distance: 35.9
click at [76, 134] on div "160026563 TAX ID" at bounding box center [226, 143] width 310 height 48
copy h3 "160026563"
click at [710, 178] on icon "button" at bounding box center [701, 183] width 17 height 17
select select "POP"
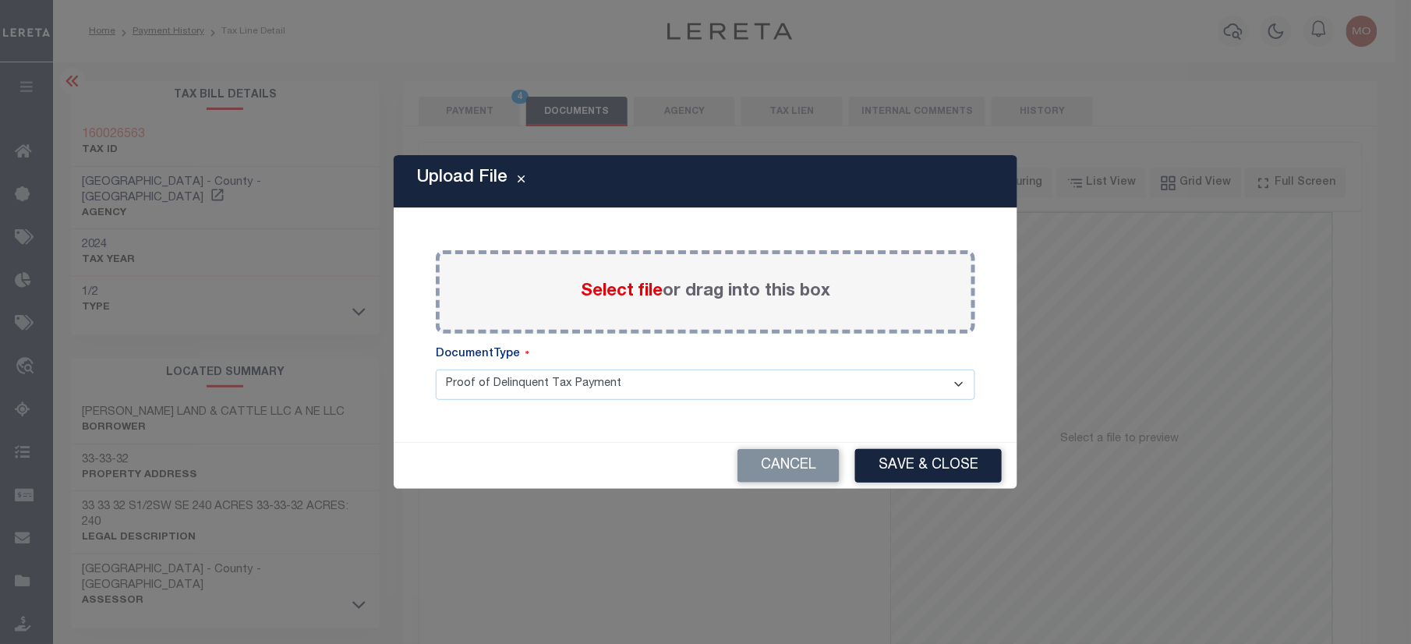
click at [621, 279] on label "Select file or drag into this box" at bounding box center [706, 292] width 250 height 26
click at [0, 0] on input "Select file or drag into this box" at bounding box center [0, 0] width 0 height 0
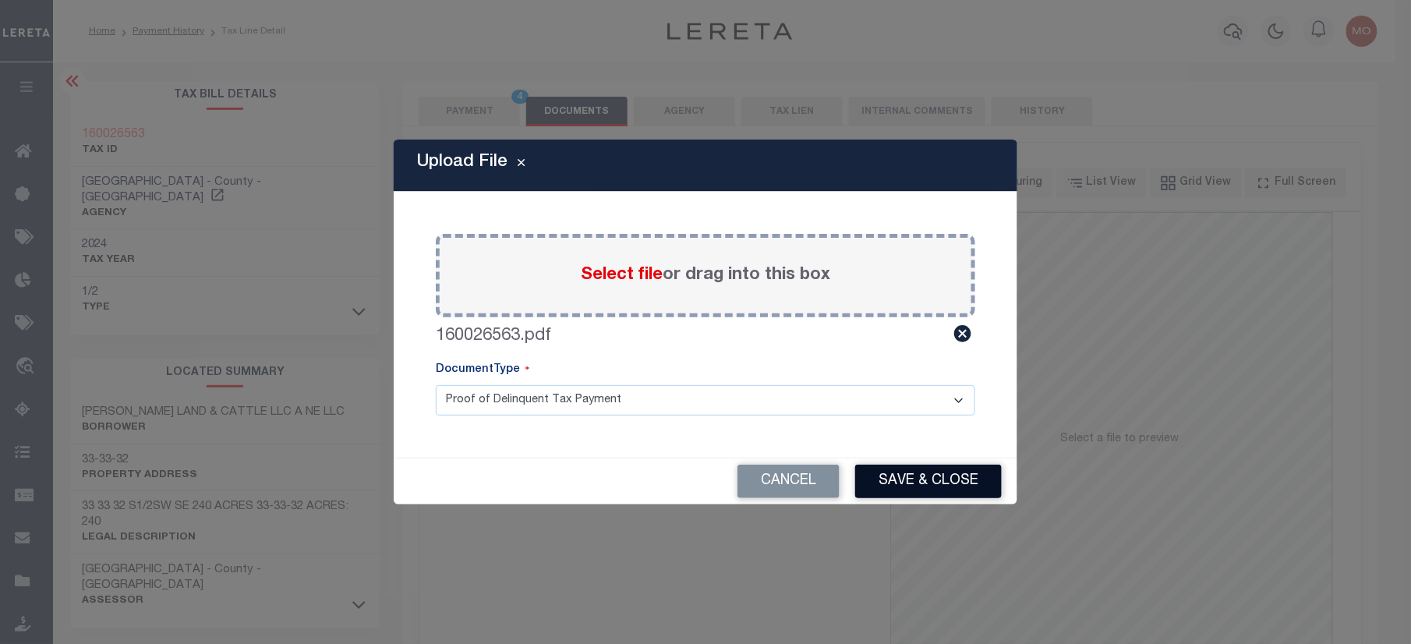
click at [924, 474] on button "Save & Close" at bounding box center [928, 482] width 147 height 34
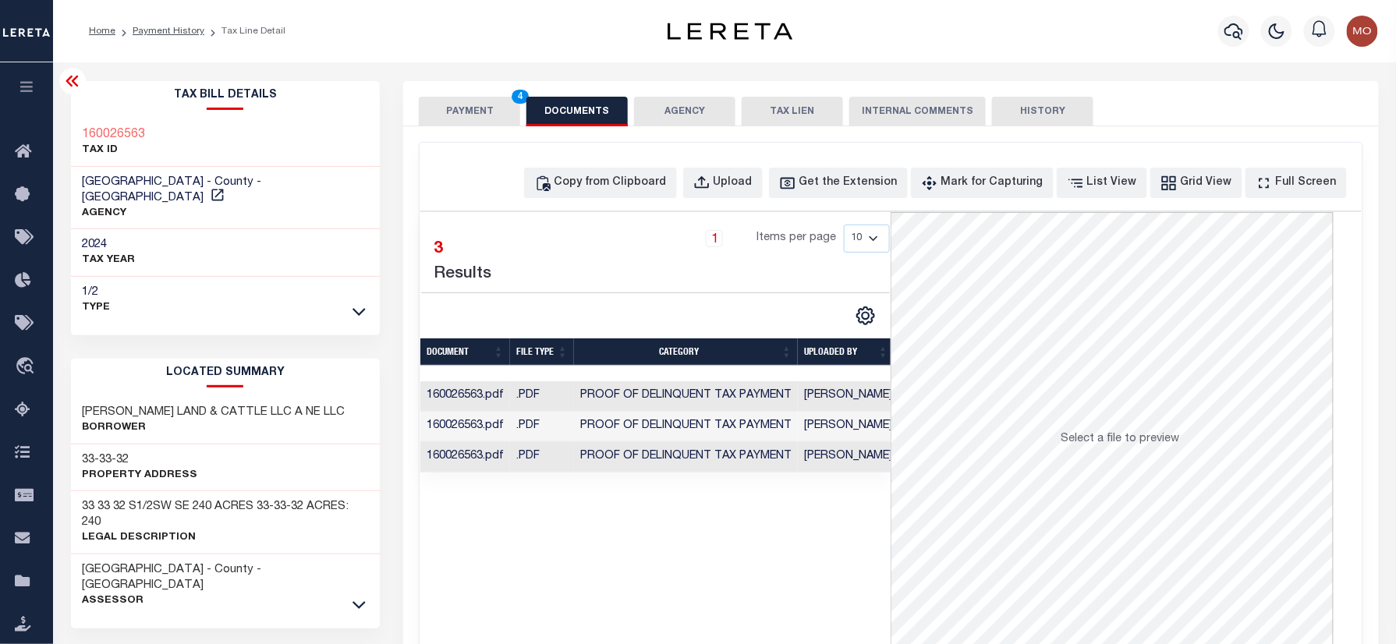
click at [458, 113] on button "PAYMENT 4" at bounding box center [469, 112] width 101 height 30
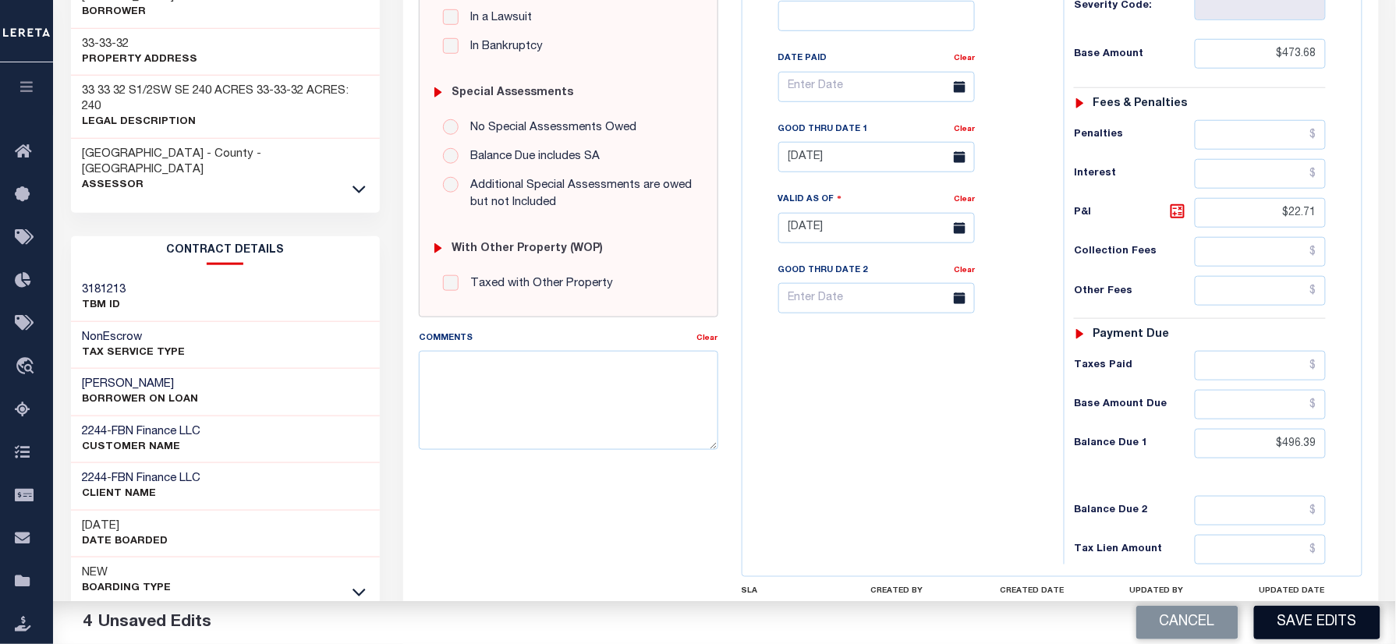
click at [1311, 630] on button "Save Edits" at bounding box center [1317, 623] width 126 height 34
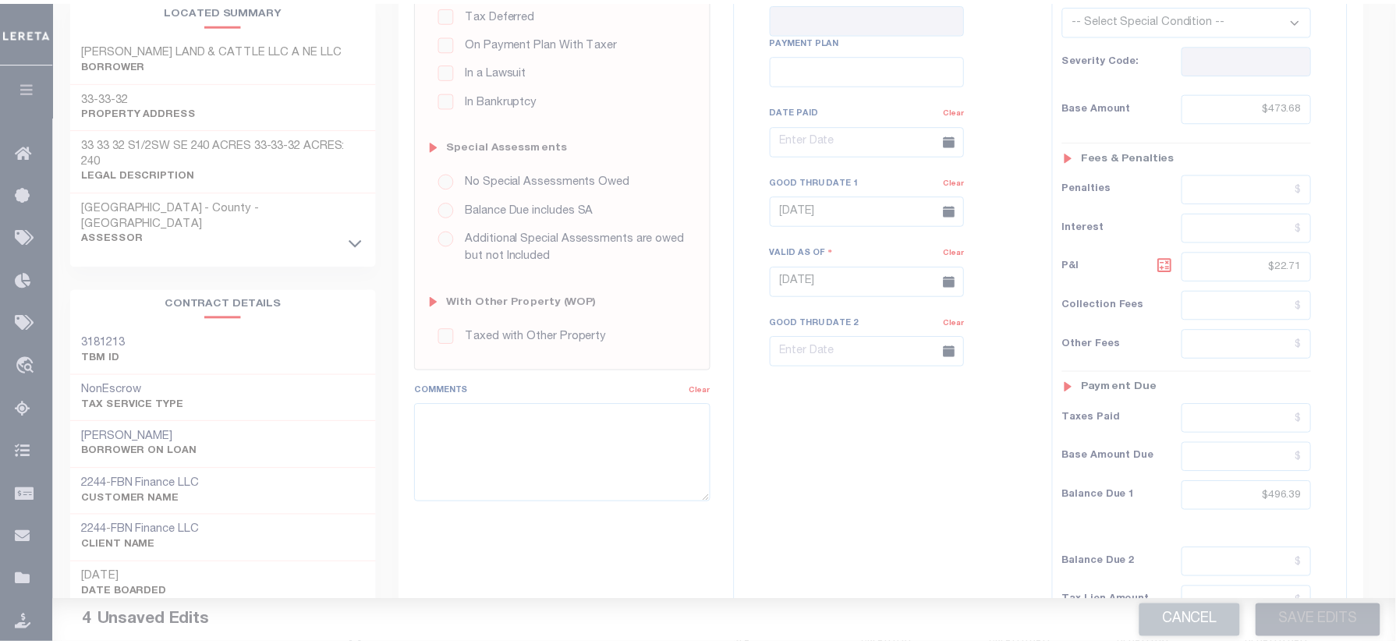
scroll to position [312, 0]
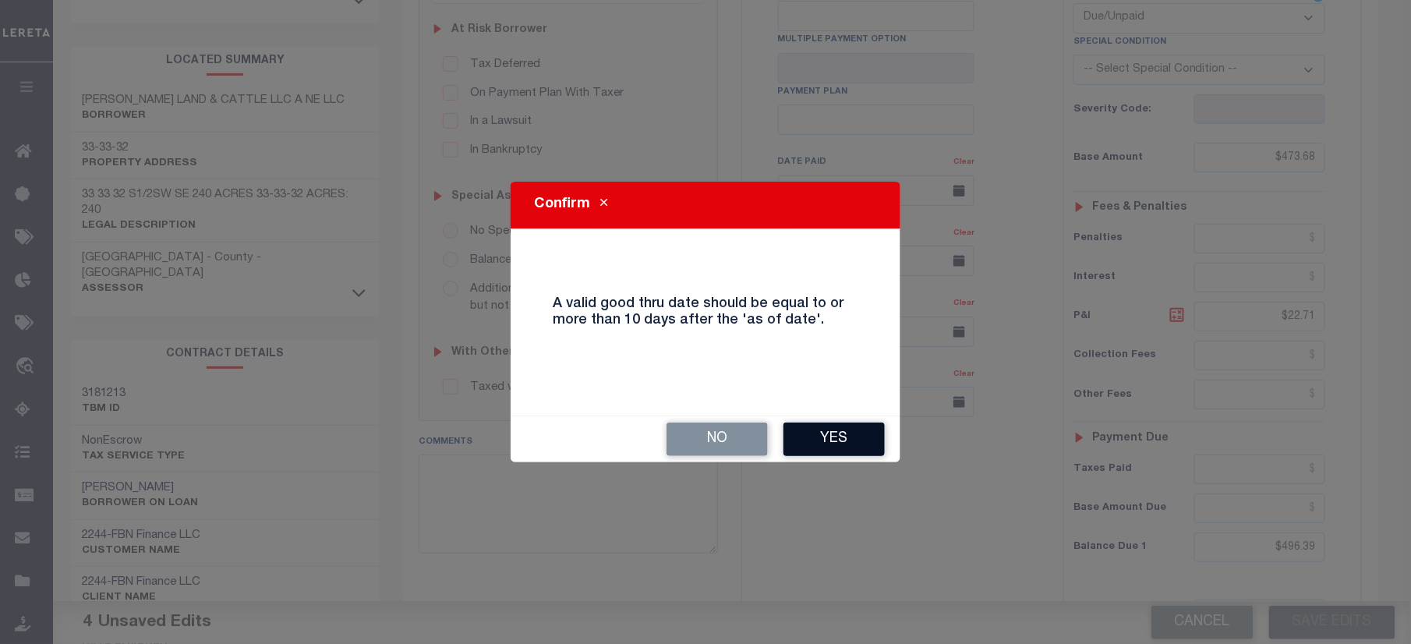
click at [841, 428] on button "Yes" at bounding box center [834, 440] width 101 height 34
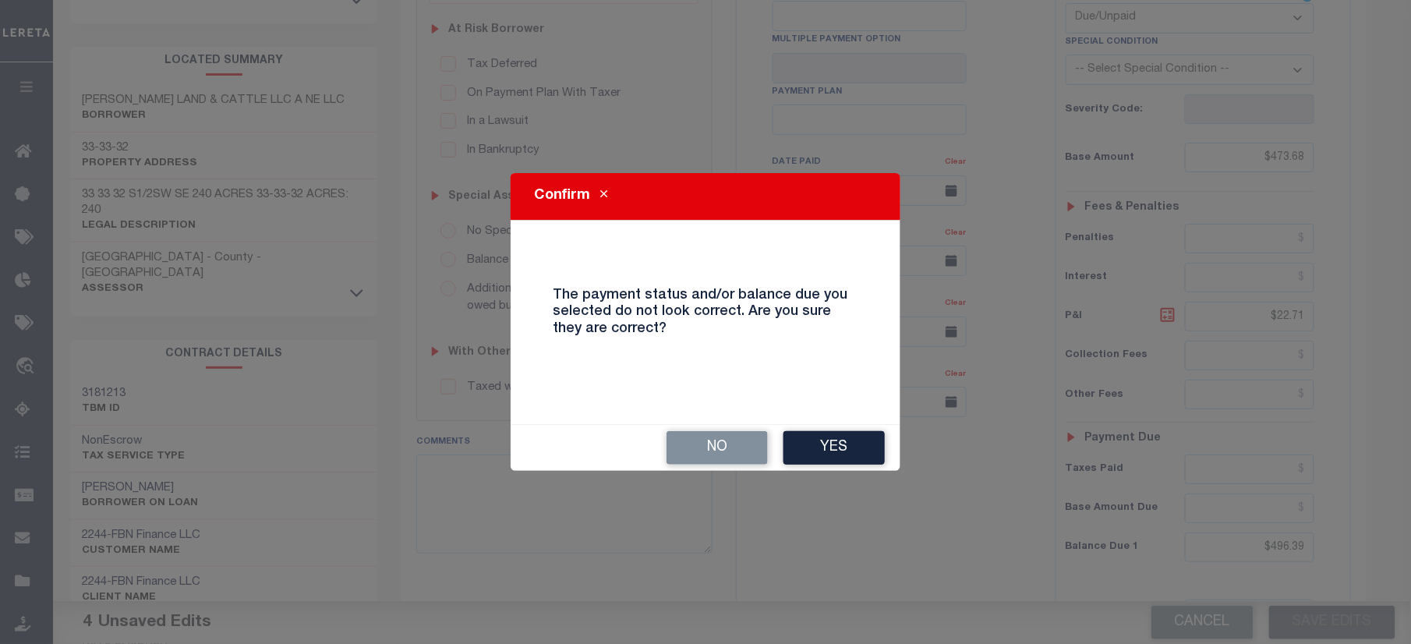
click at [837, 434] on button "Yes" at bounding box center [834, 448] width 101 height 34
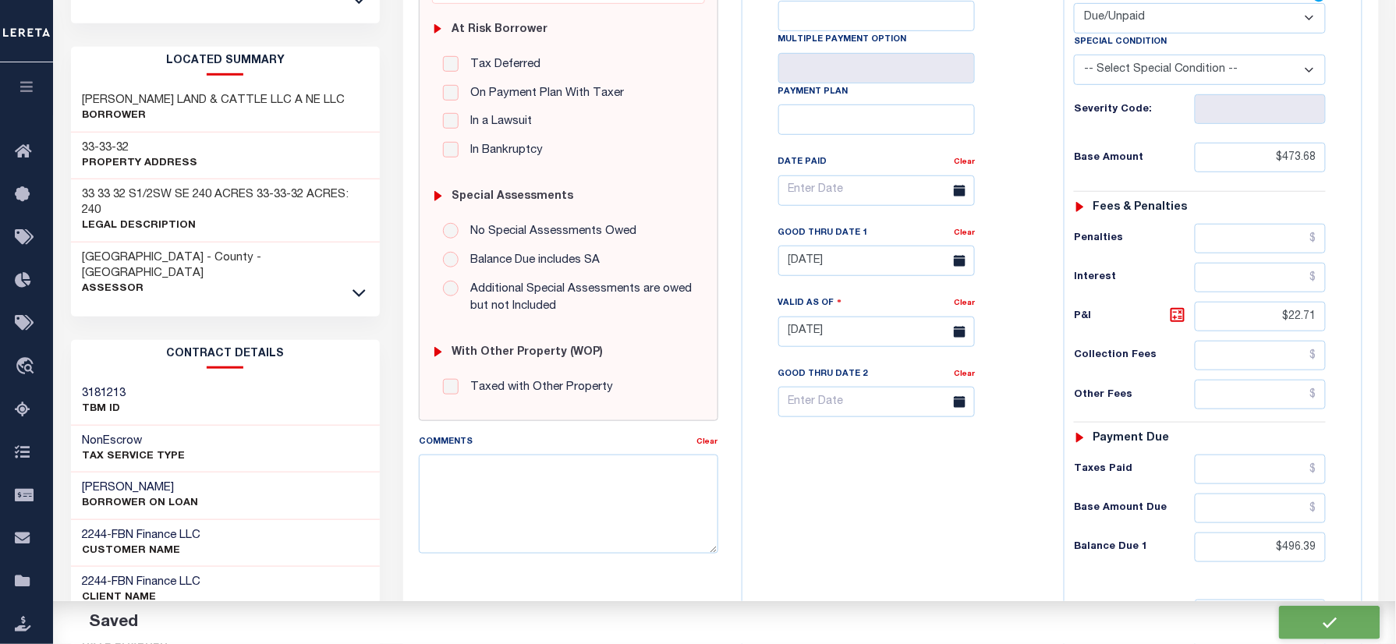
checkbox input "false"
type input "$473.68"
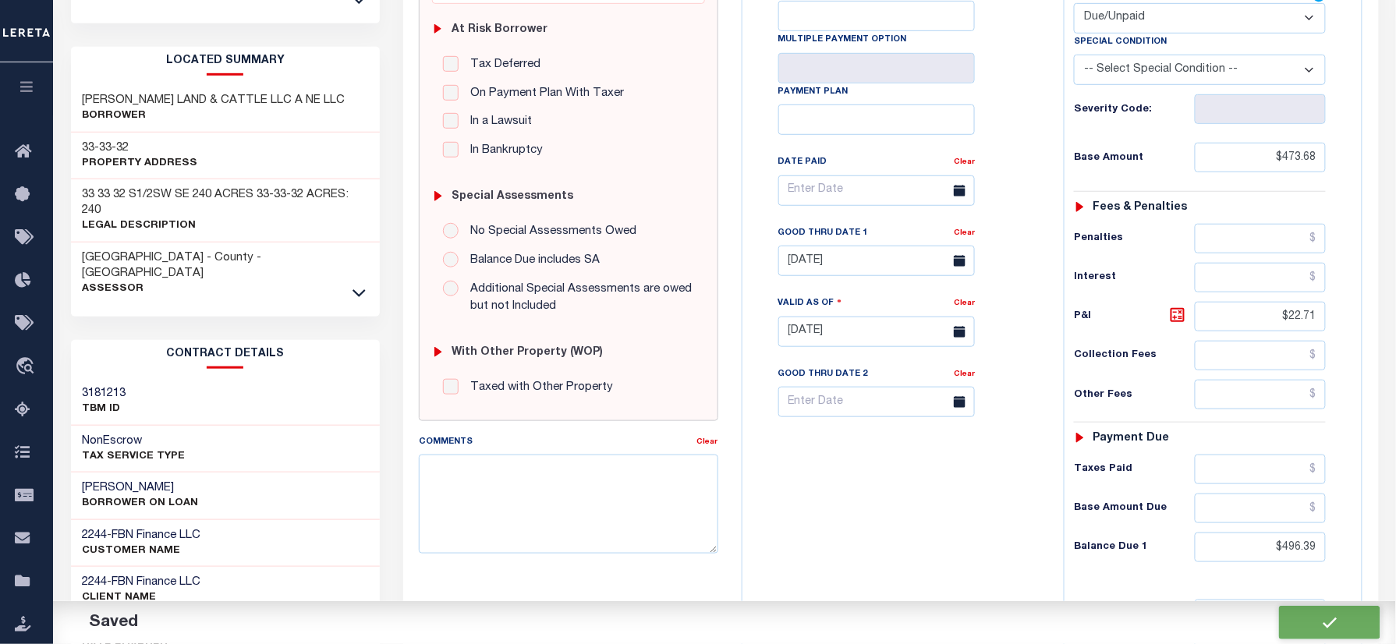
type input "$22.71"
type input "$496.39"
